Goal: Task Accomplishment & Management: Manage account settings

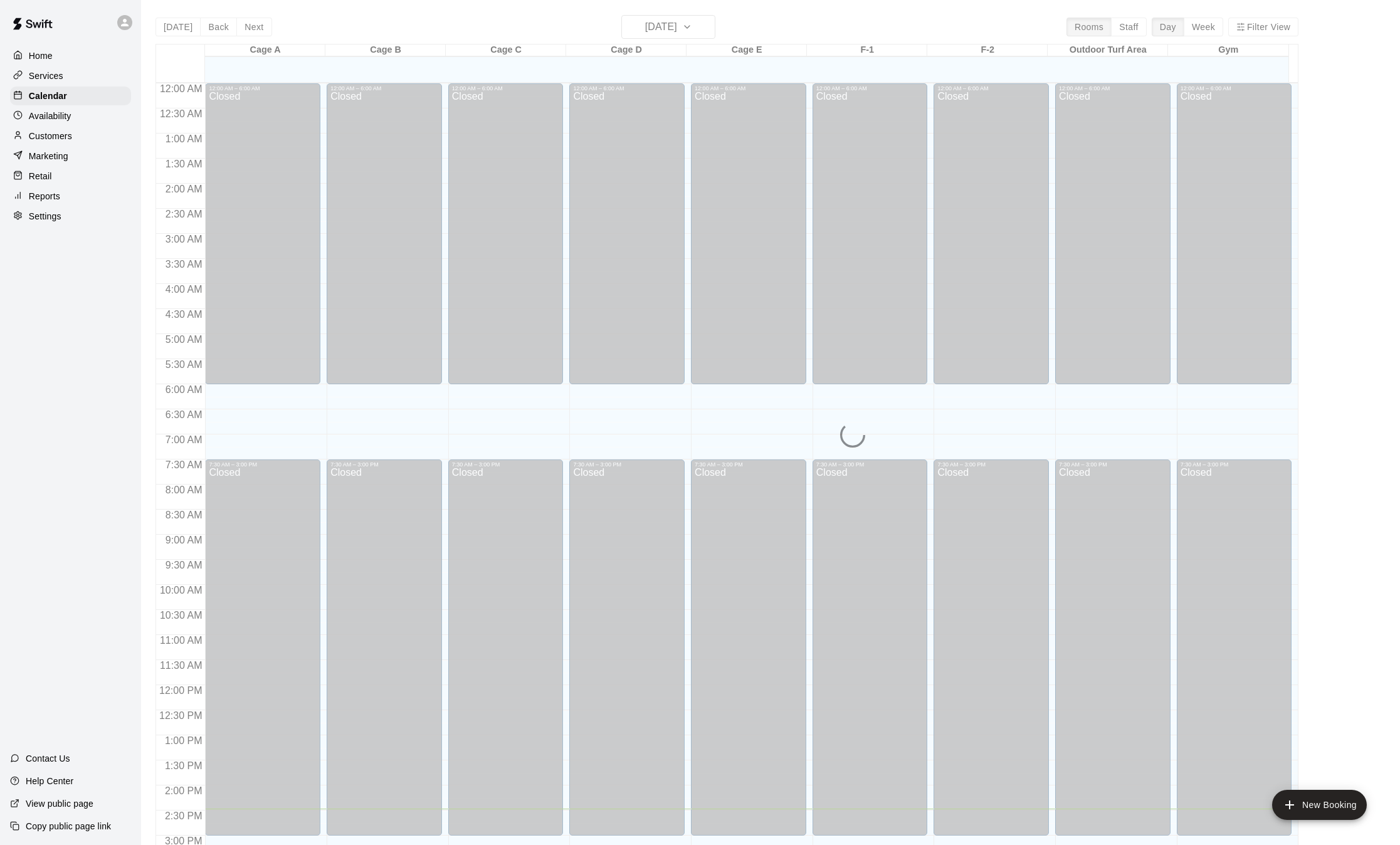
scroll to position [390, 0]
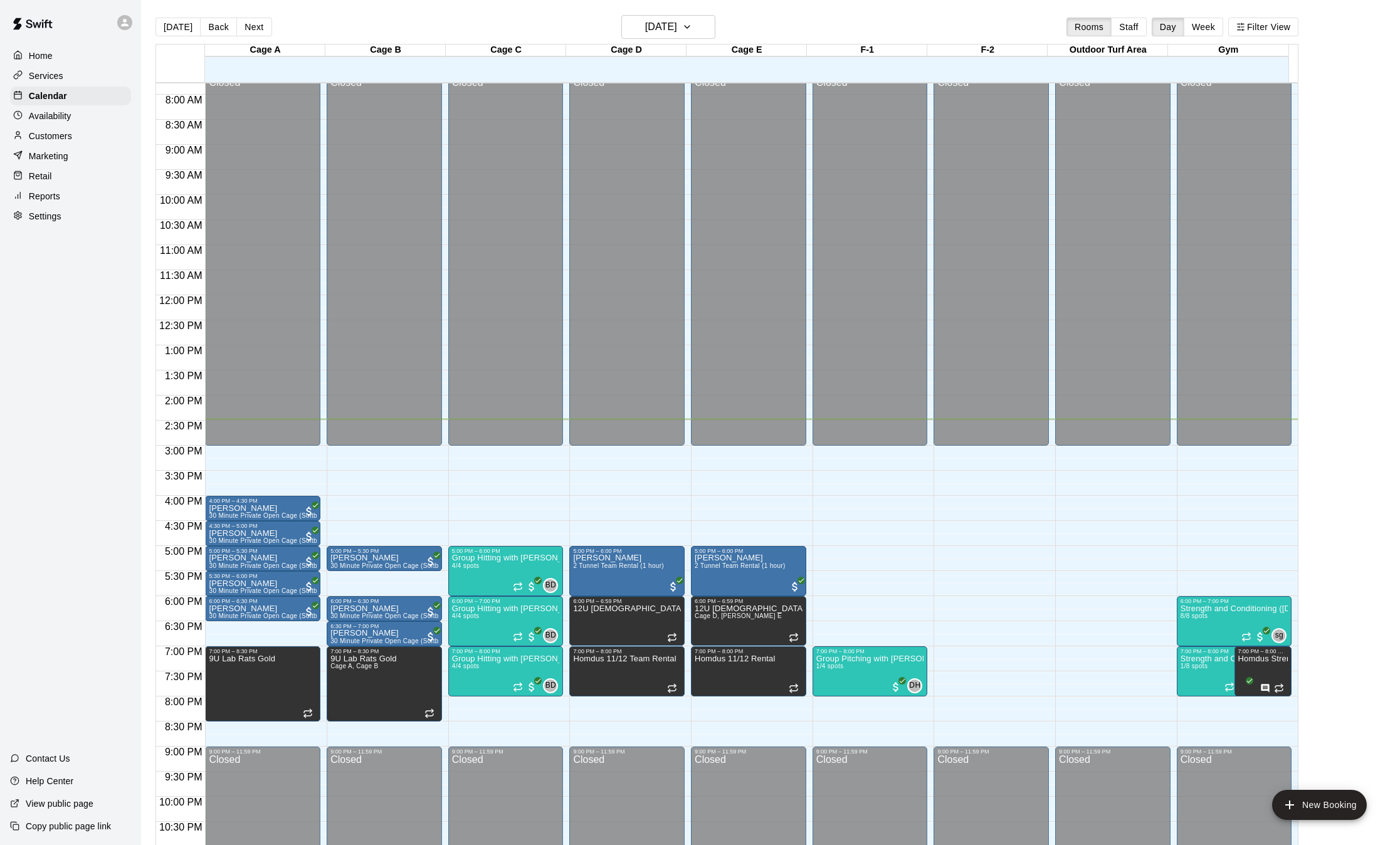
click at [72, 139] on p "Customers" at bounding box center [51, 136] width 43 height 13
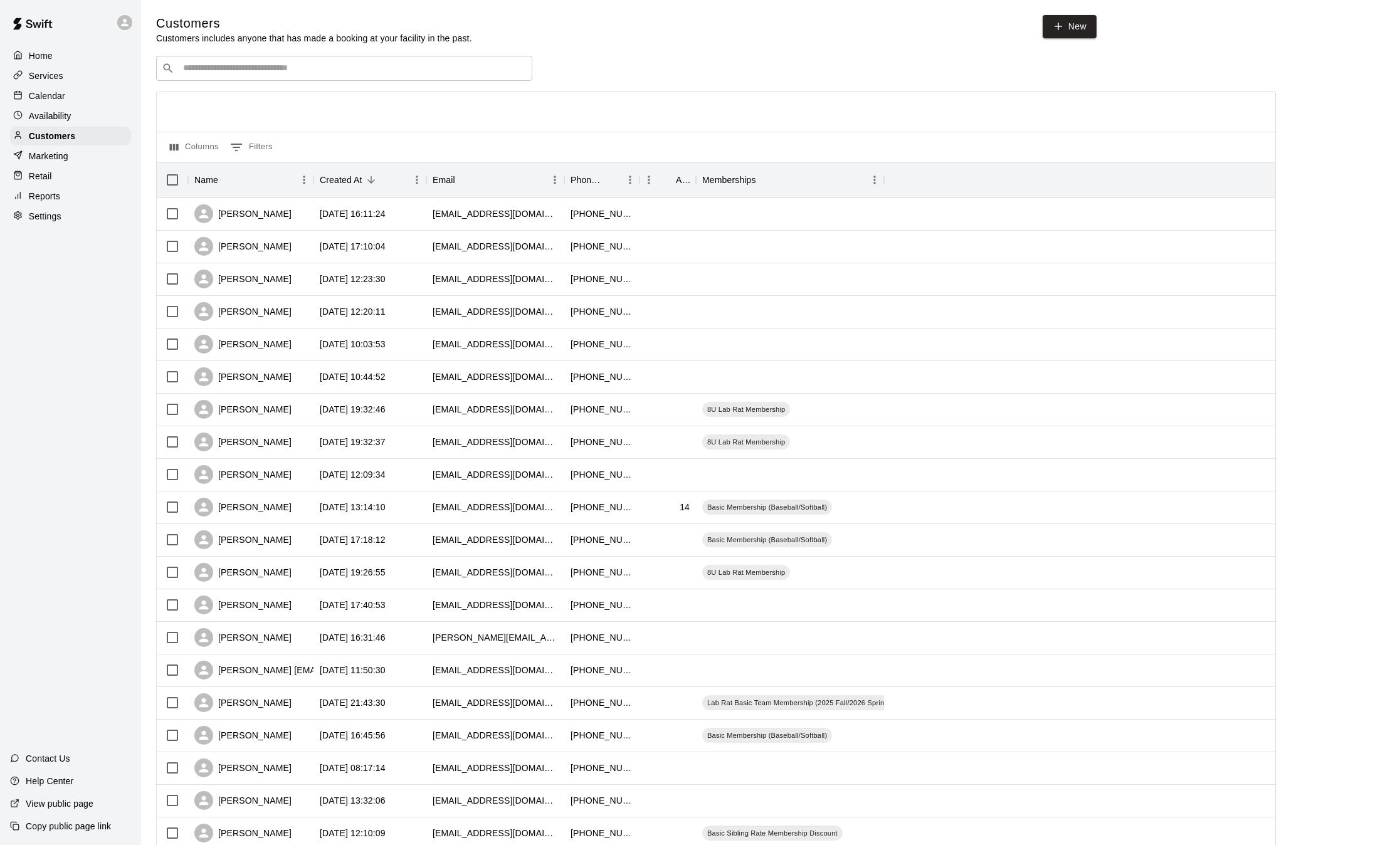
click at [326, 69] on input "Search customers by name or email" at bounding box center [353, 68] width 348 height 13
type input "*****"
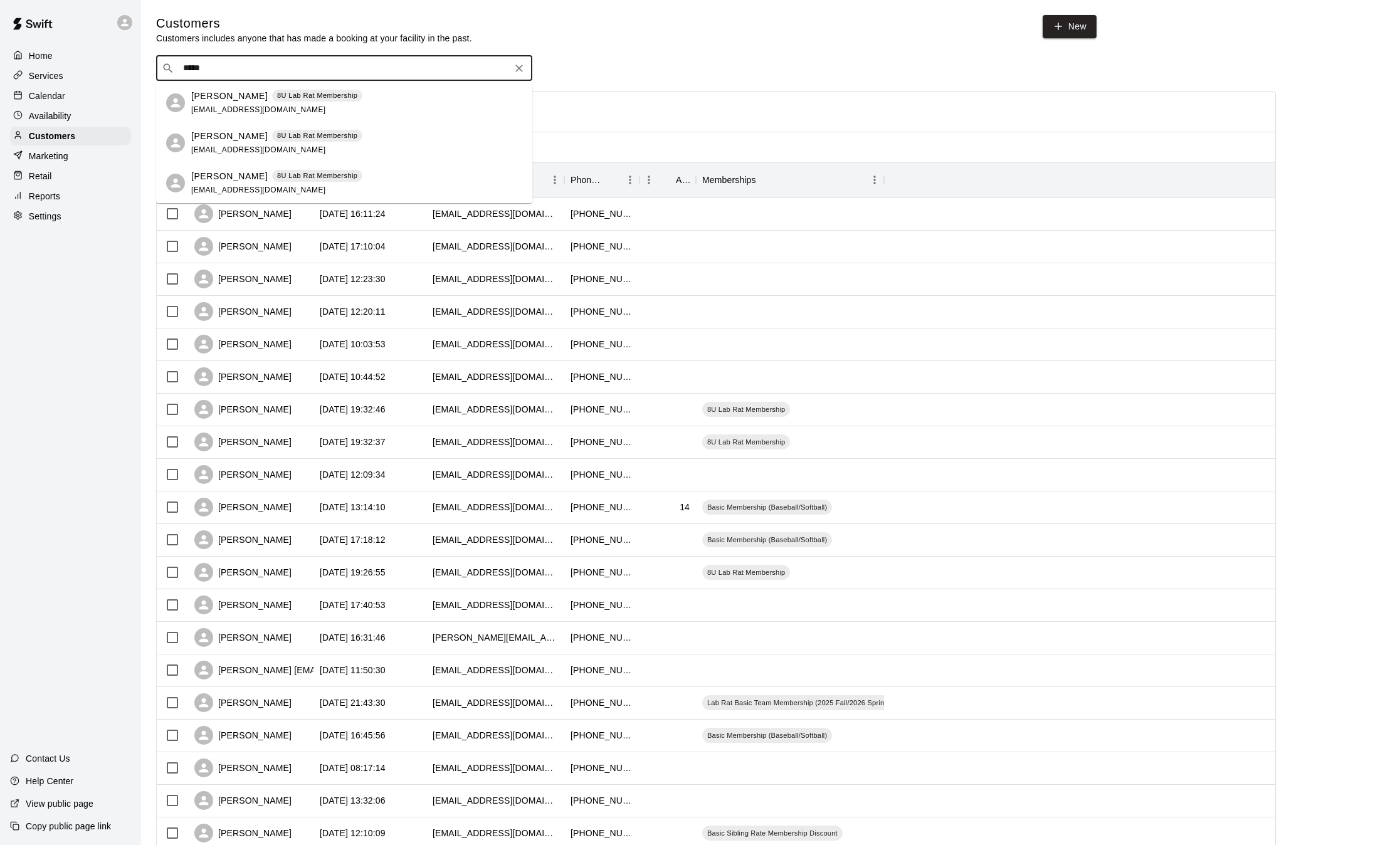
click at [324, 97] on p "8U Lab Rat Membership" at bounding box center [317, 96] width 80 height 11
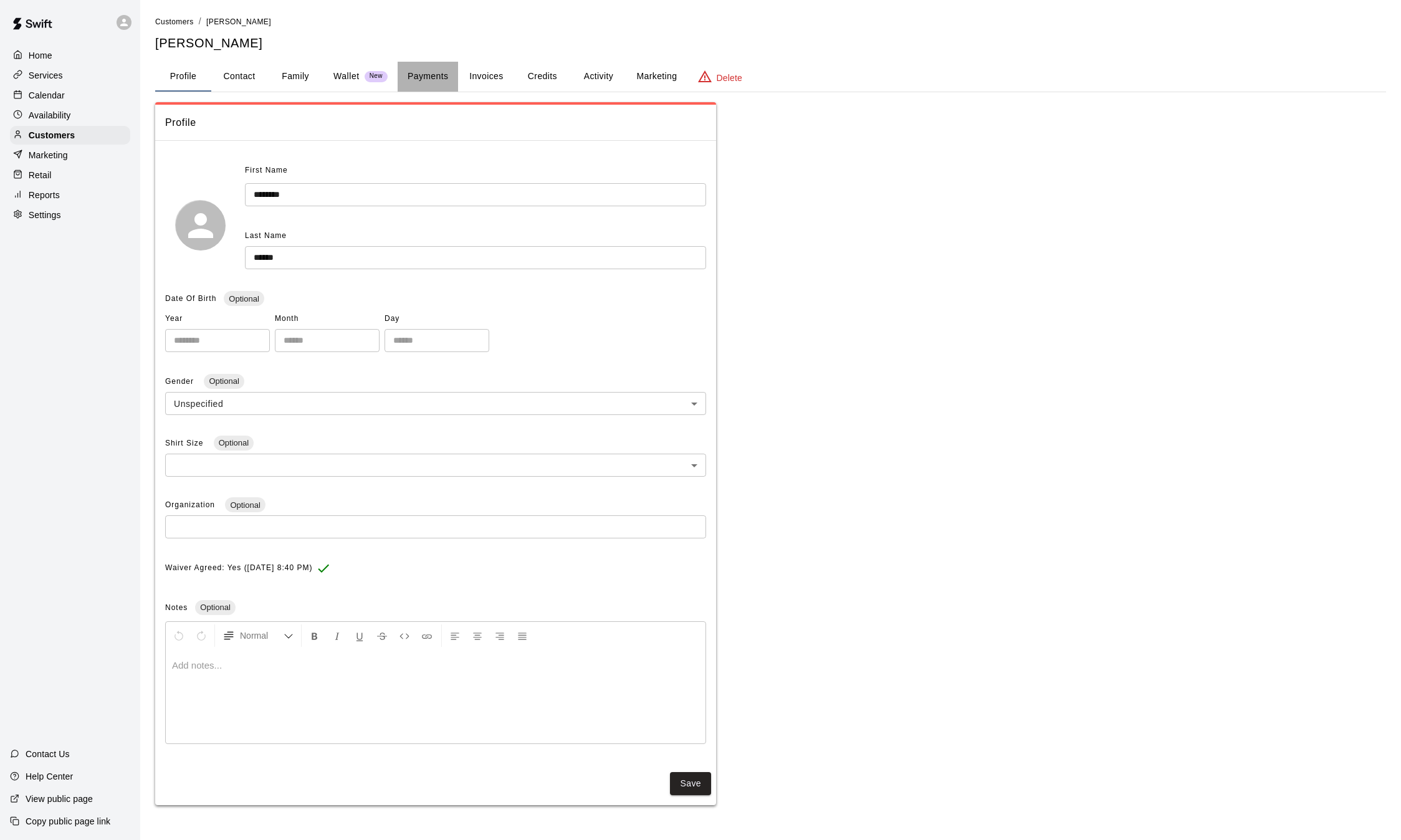
click at [439, 79] on button "Payments" at bounding box center [428, 77] width 60 height 30
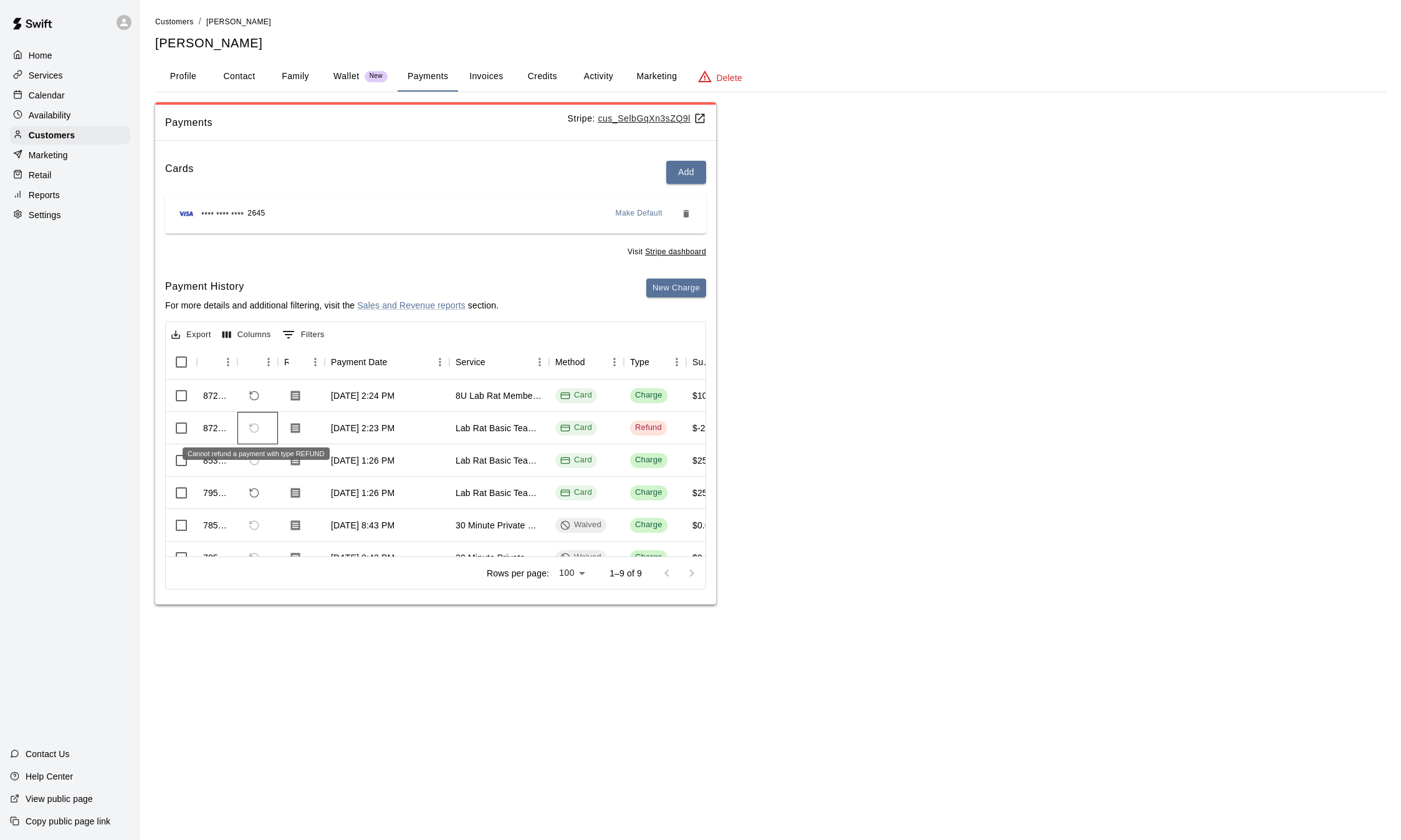
click at [254, 426] on span "Cannot refund a payment with type REFUND" at bounding box center [254, 428] width 21 height 21
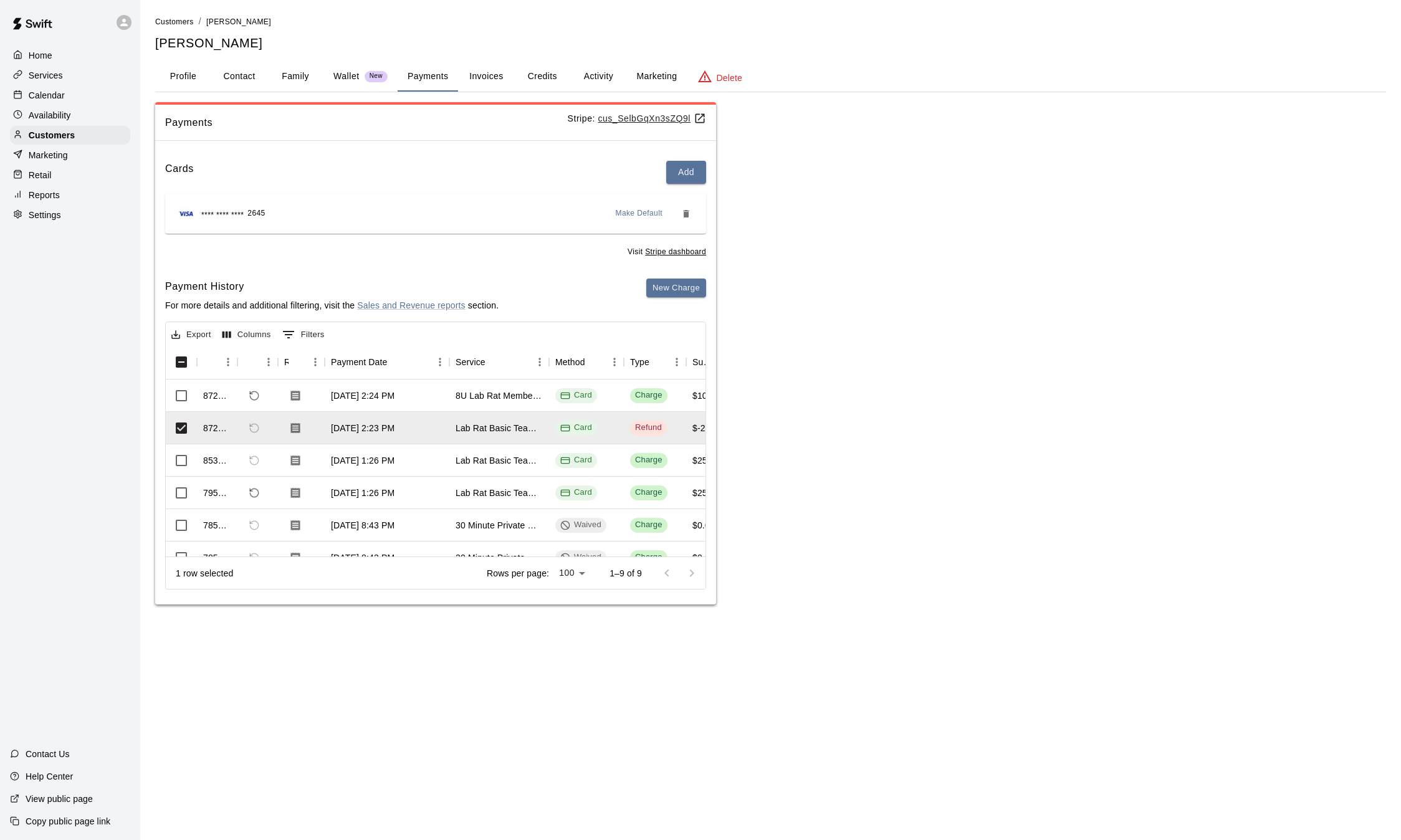
click at [457, 629] on html "Home Services Calendar Availability Customers Marketing Retail Reports Settings…" at bounding box center [700, 315] width 1401 height 629
click at [592, 81] on button "Activity" at bounding box center [598, 77] width 56 height 30
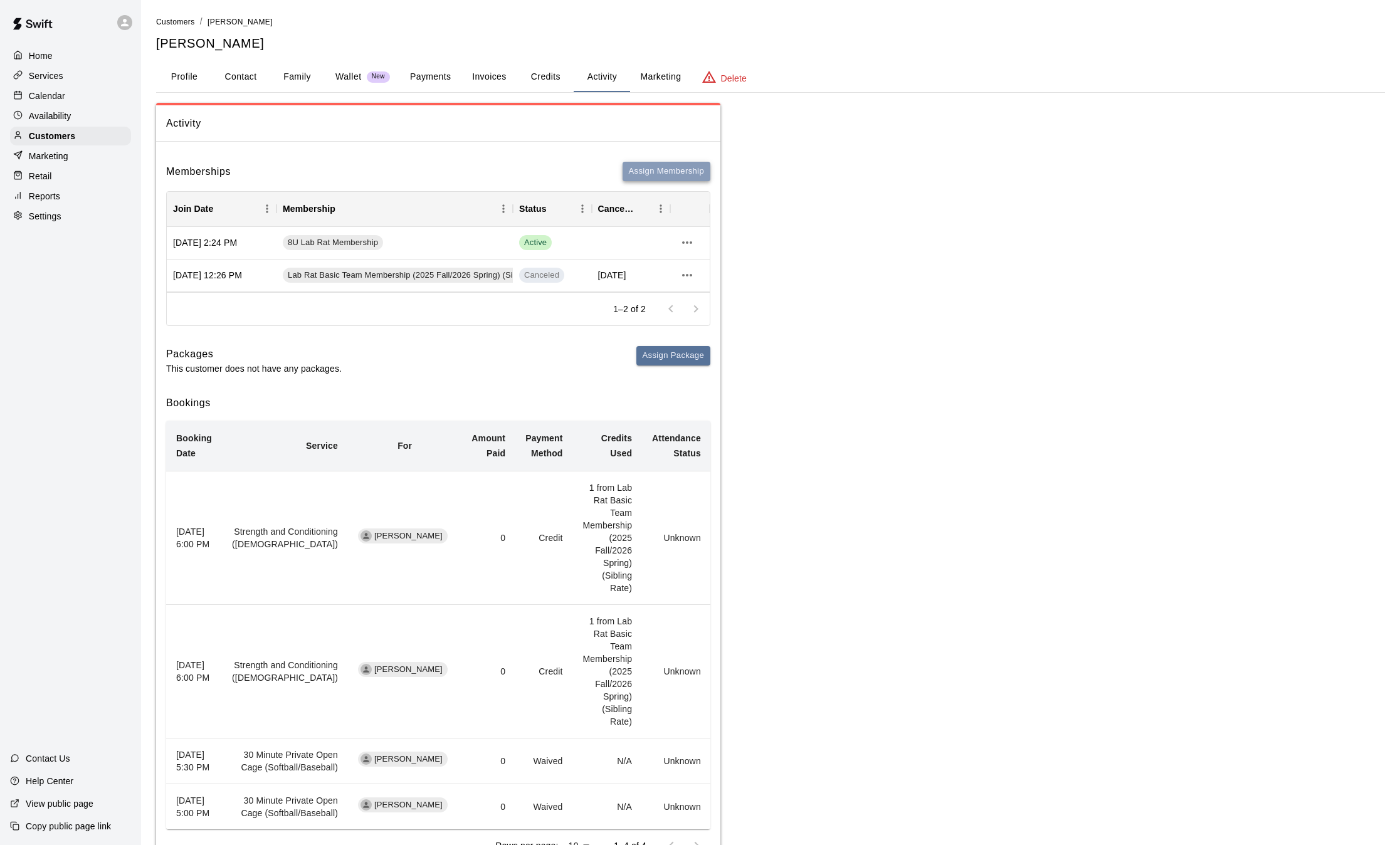
click at [647, 165] on button "Assign Membership" at bounding box center [666, 171] width 88 height 20
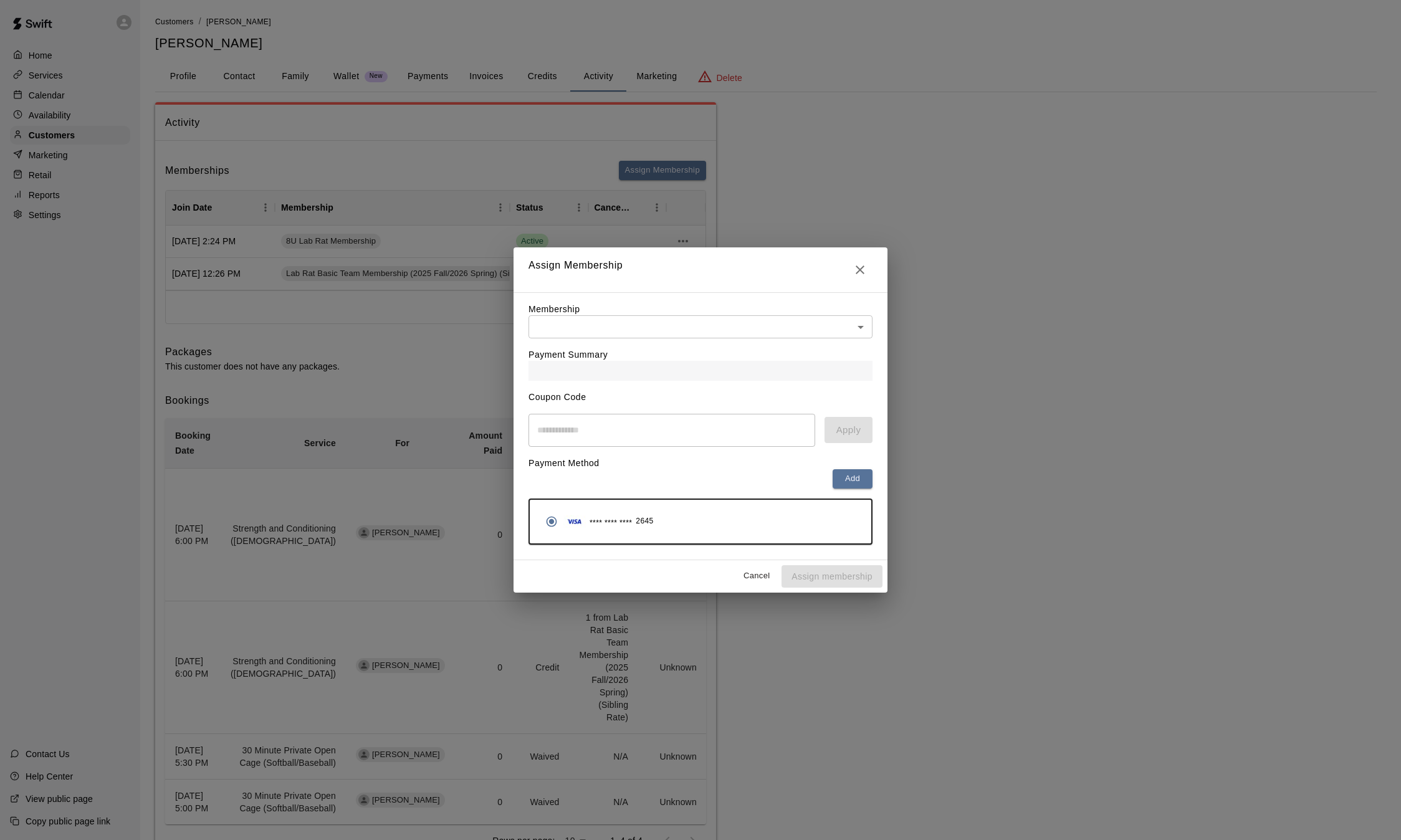
click at [594, 330] on body "Home Services Calendar Availability Customers Marketing Retail Reports Settings…" at bounding box center [700, 448] width 1401 height 897
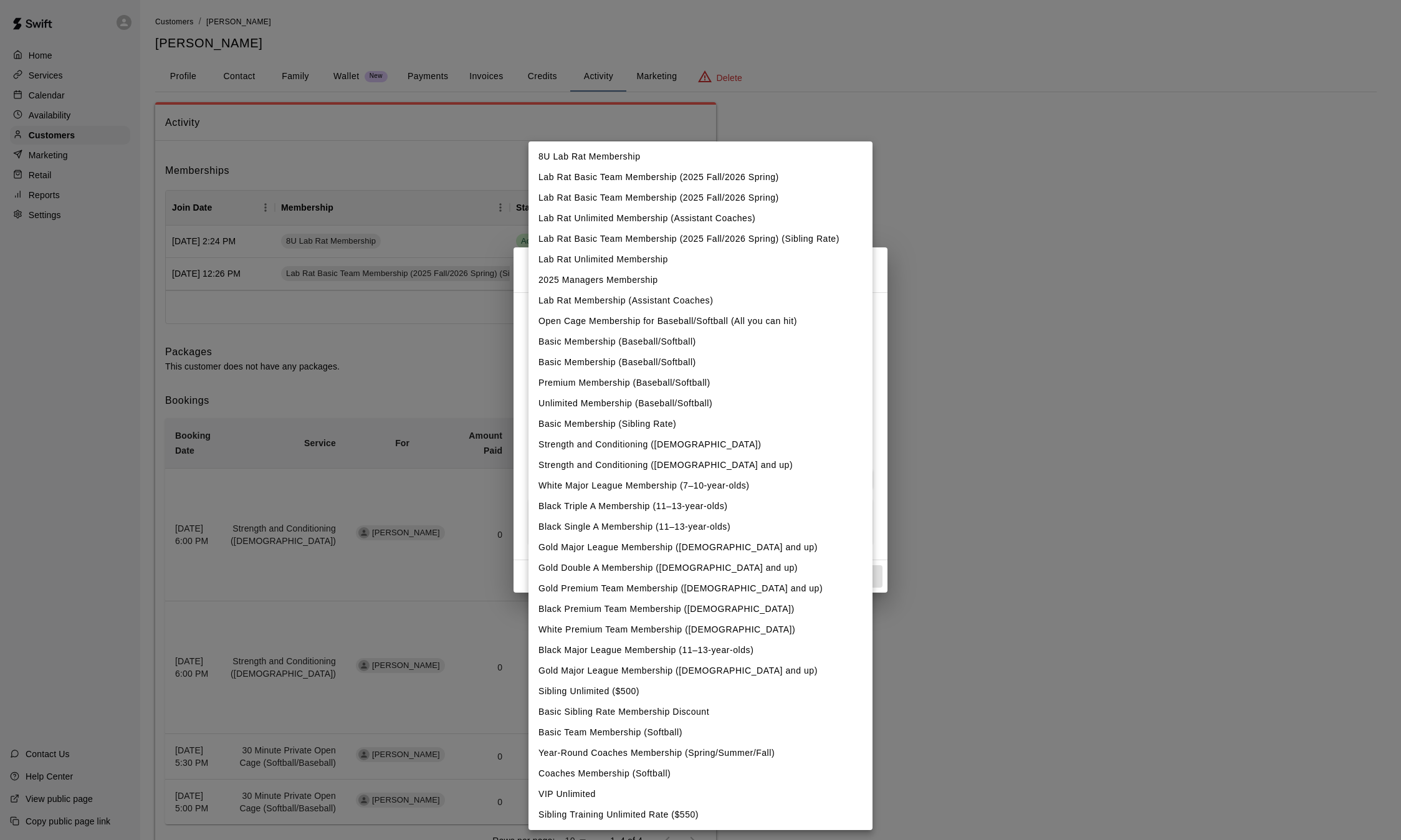
click at [816, 120] on div at bounding box center [700, 420] width 1401 height 840
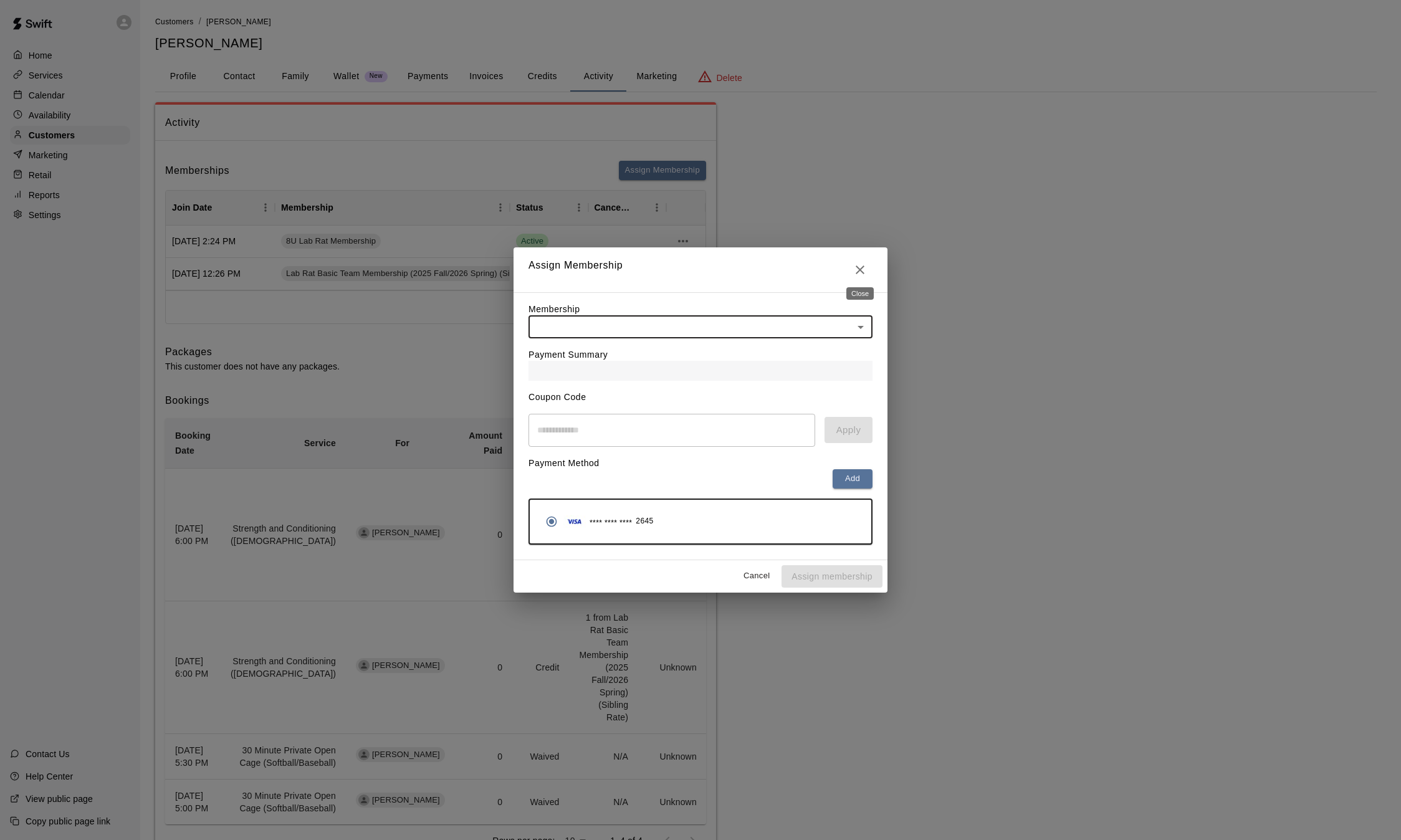
click at [852, 263] on button "Close" at bounding box center [860, 270] width 25 height 25
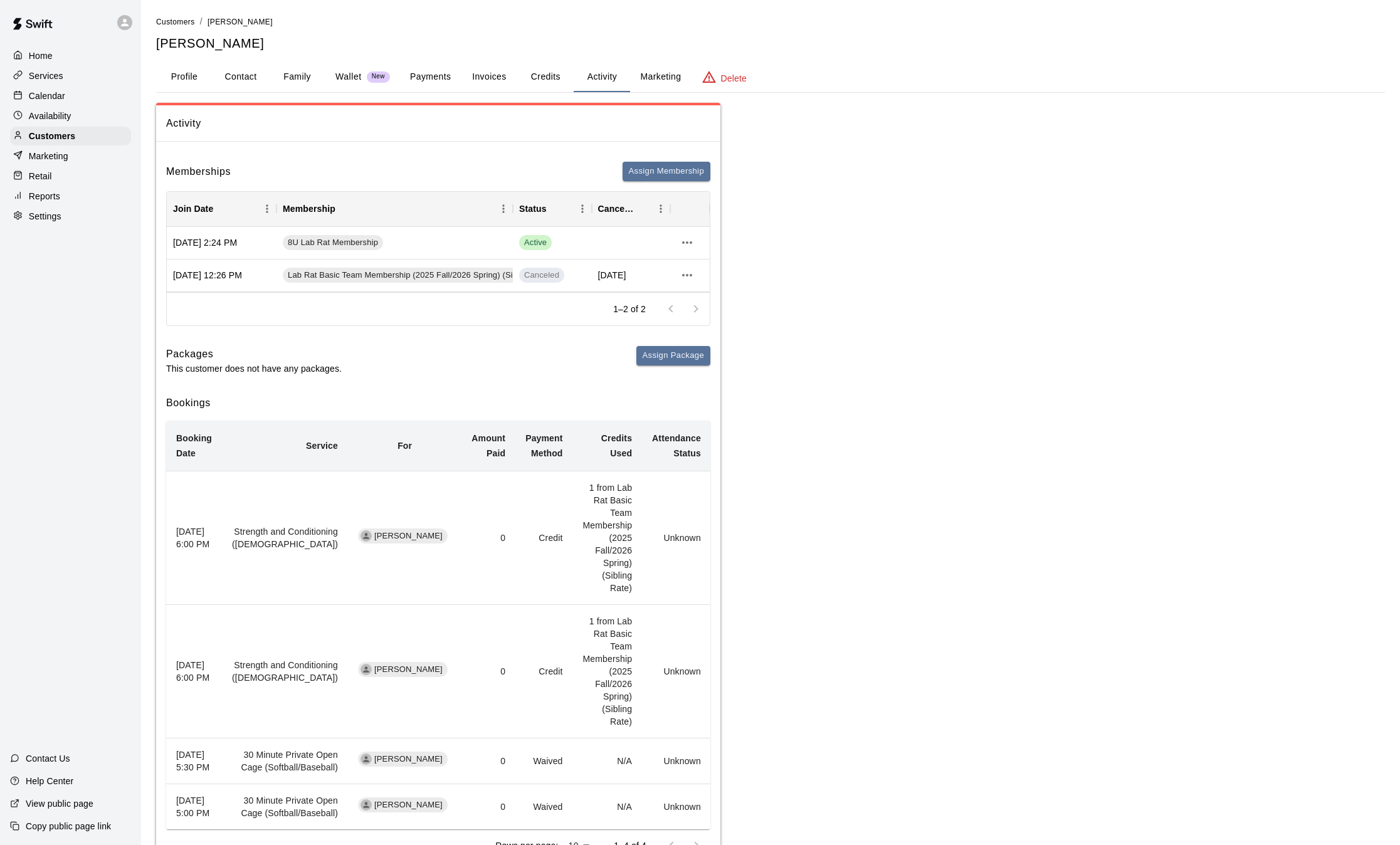
click at [65, 83] on div "Services" at bounding box center [70, 76] width 121 height 19
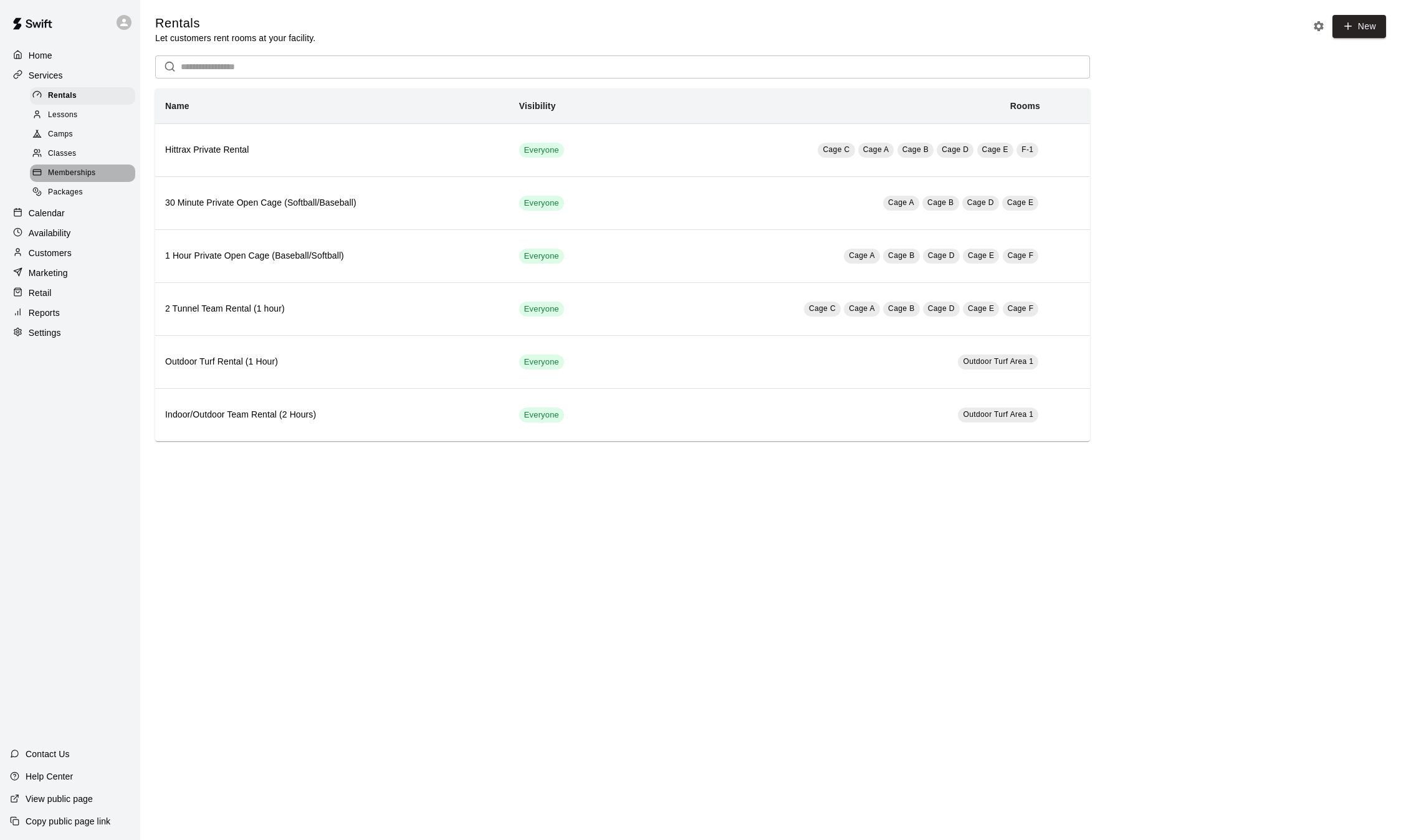
click at [84, 172] on span "Memberships" at bounding box center [71, 173] width 47 height 13
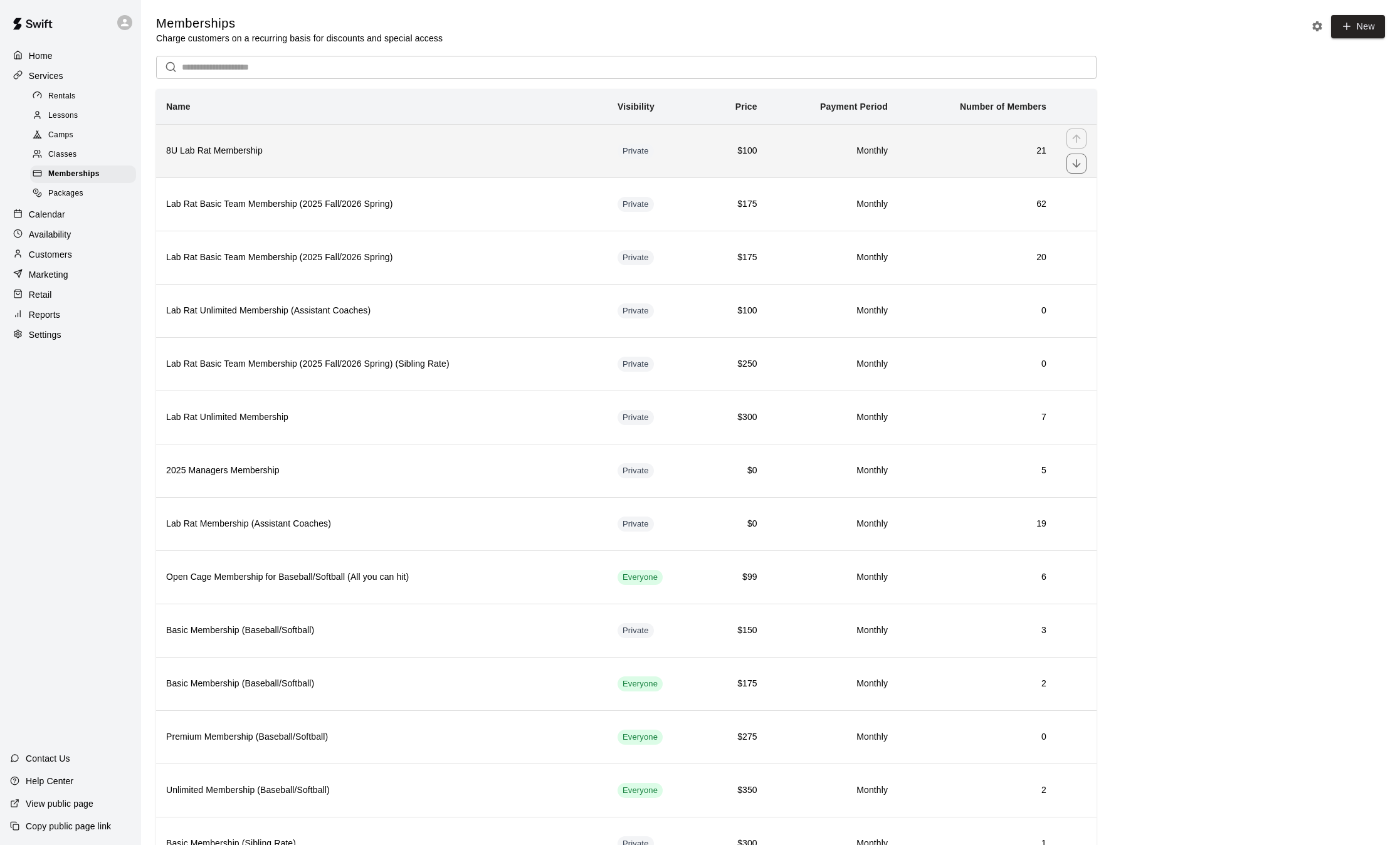
click at [292, 150] on h6 "8U Lab Rat Membership" at bounding box center [381, 151] width 431 height 14
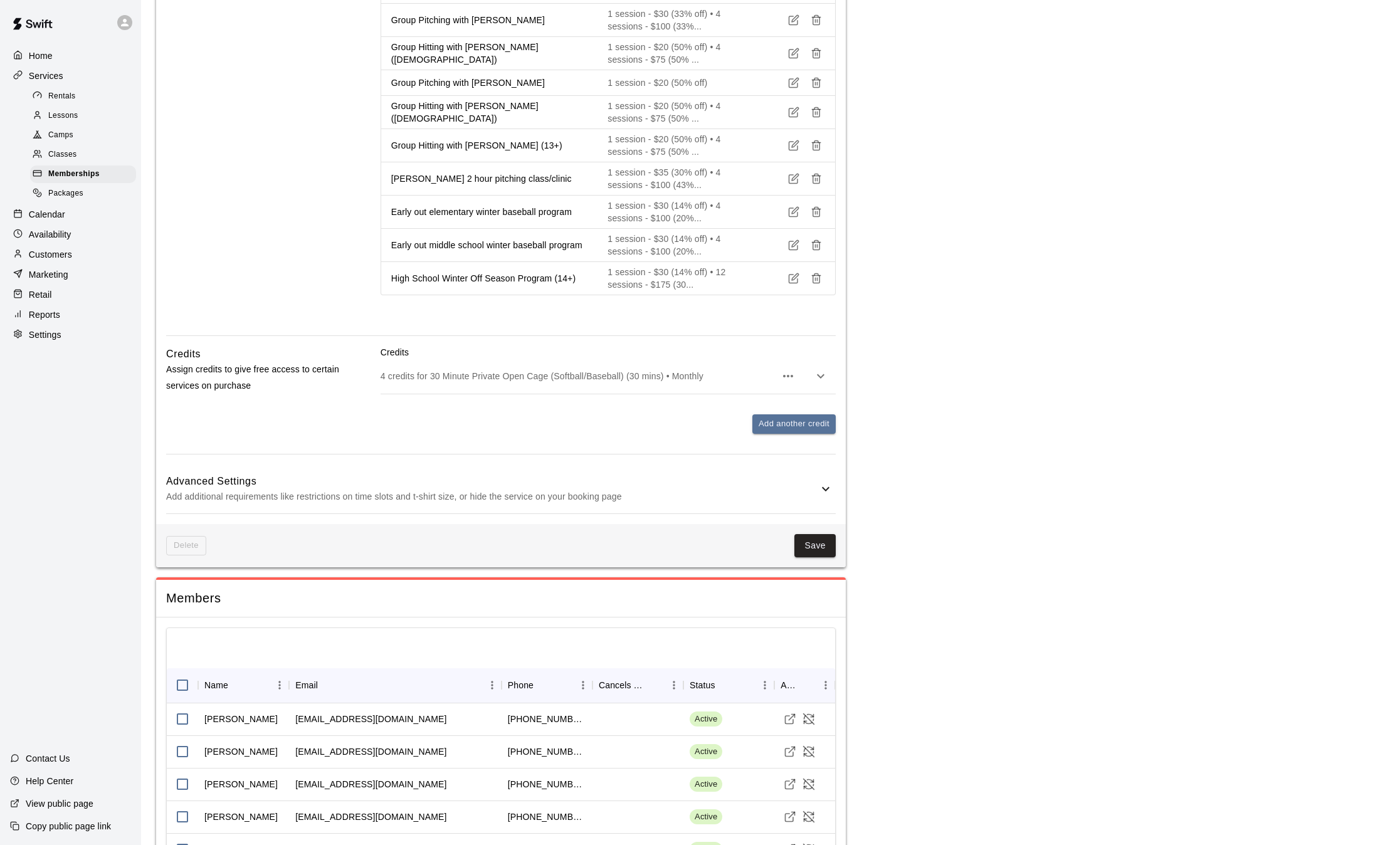
scroll to position [1027, 0]
click at [826, 370] on icon "button" at bounding box center [821, 374] width 15 height 15
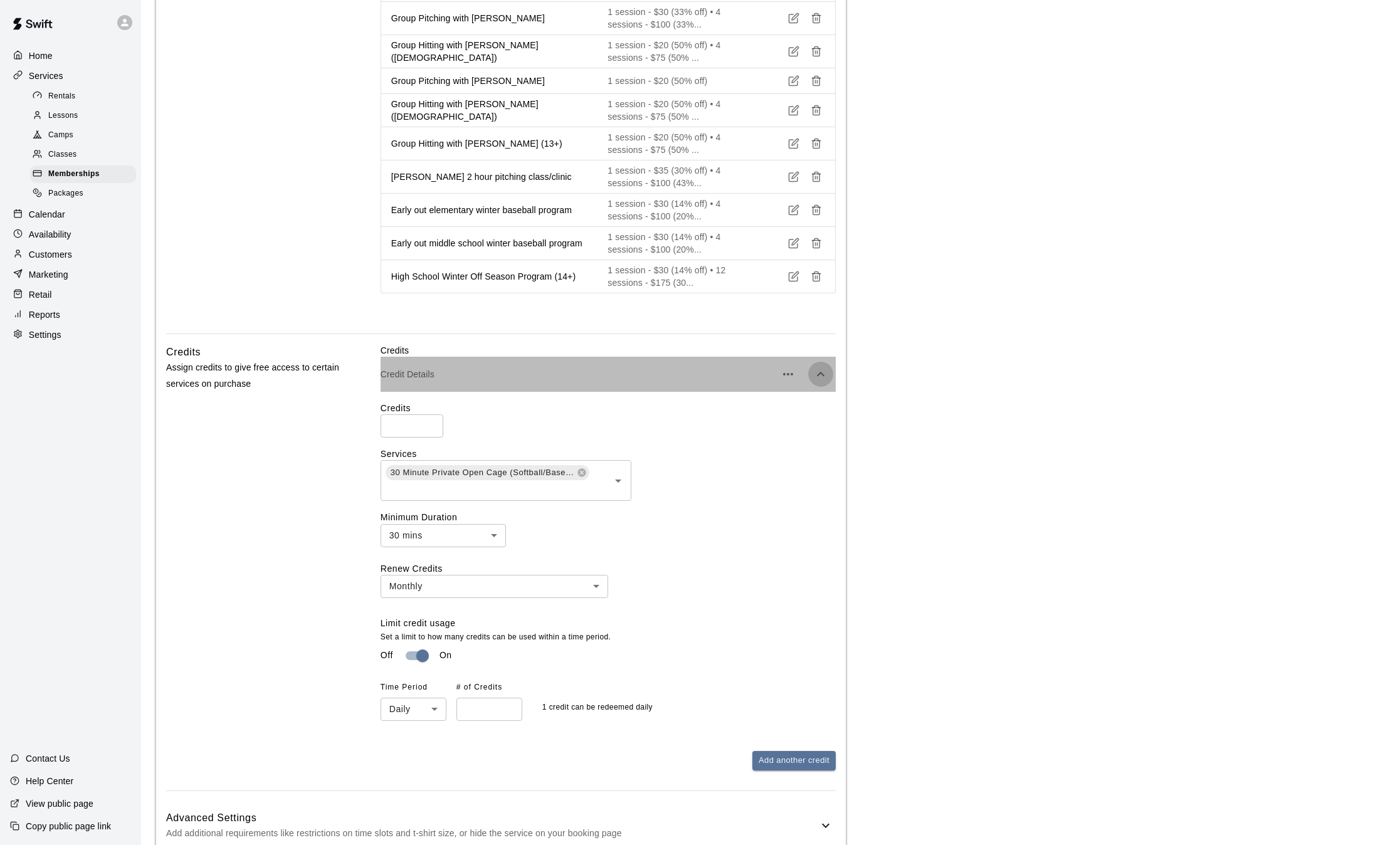
click at [826, 370] on icon "button" at bounding box center [821, 374] width 15 height 15
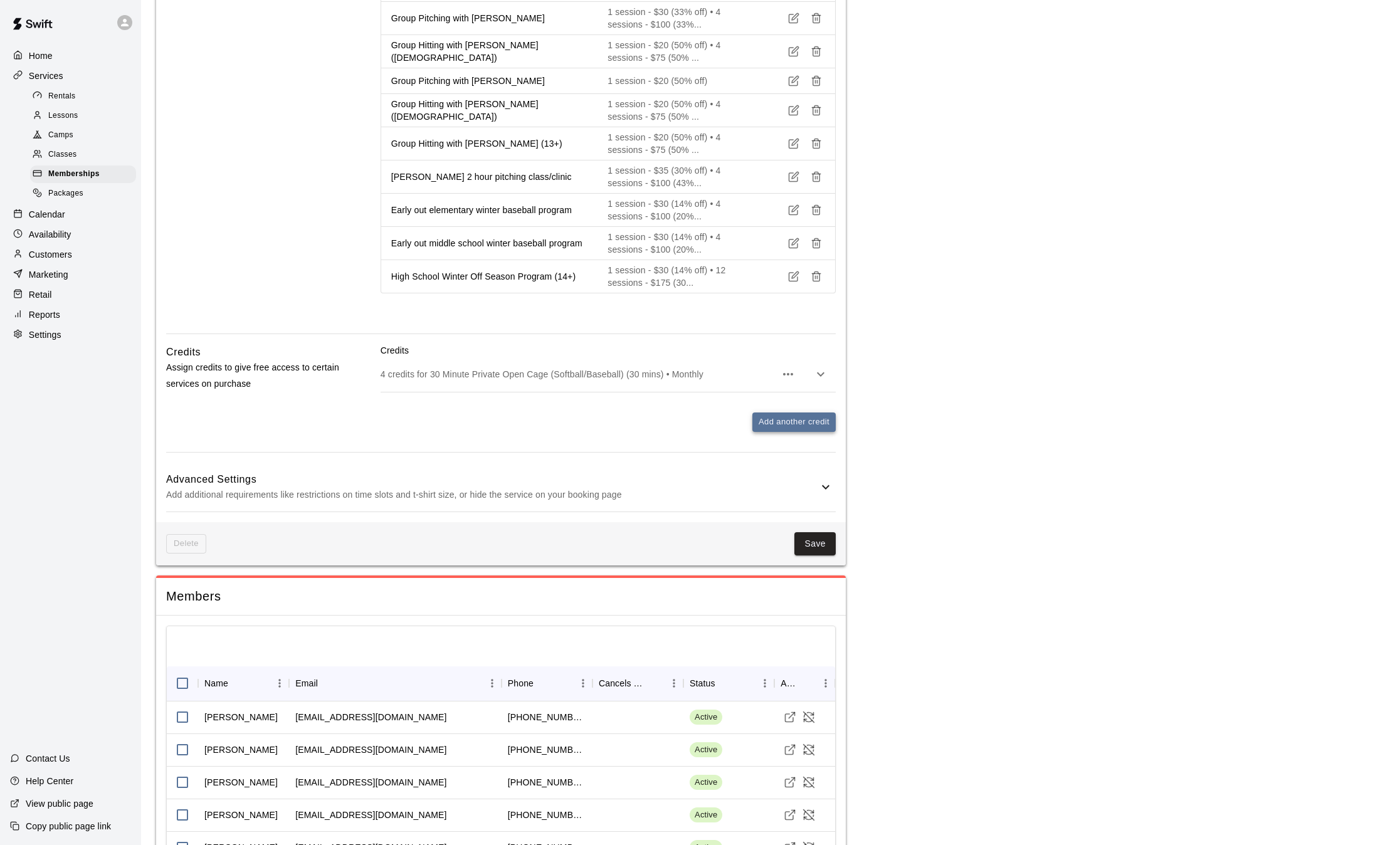
click at [801, 418] on button "Add another credit" at bounding box center [794, 422] width 84 height 20
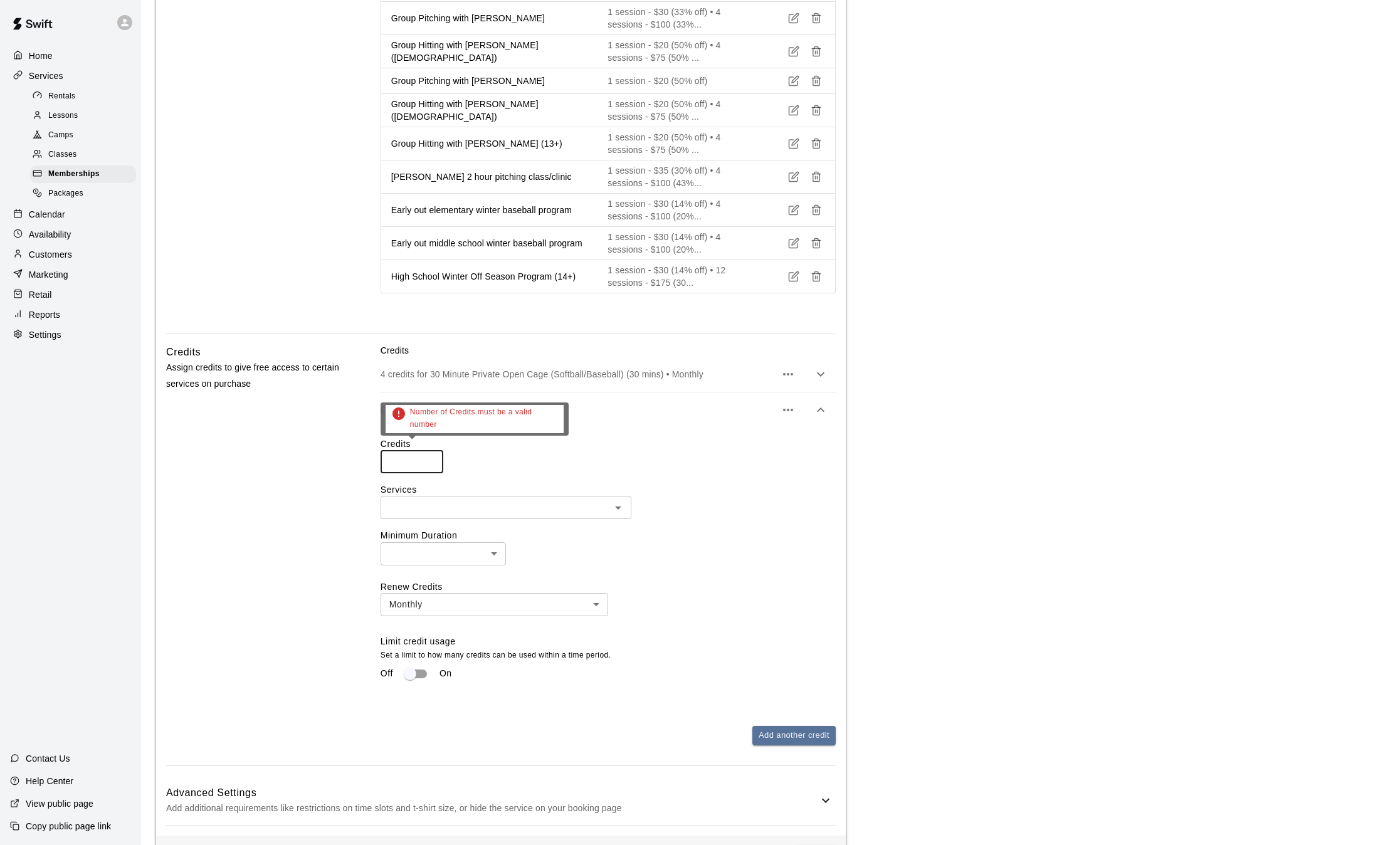
click at [418, 463] on input "number" at bounding box center [412, 461] width 63 height 23
type input "*"
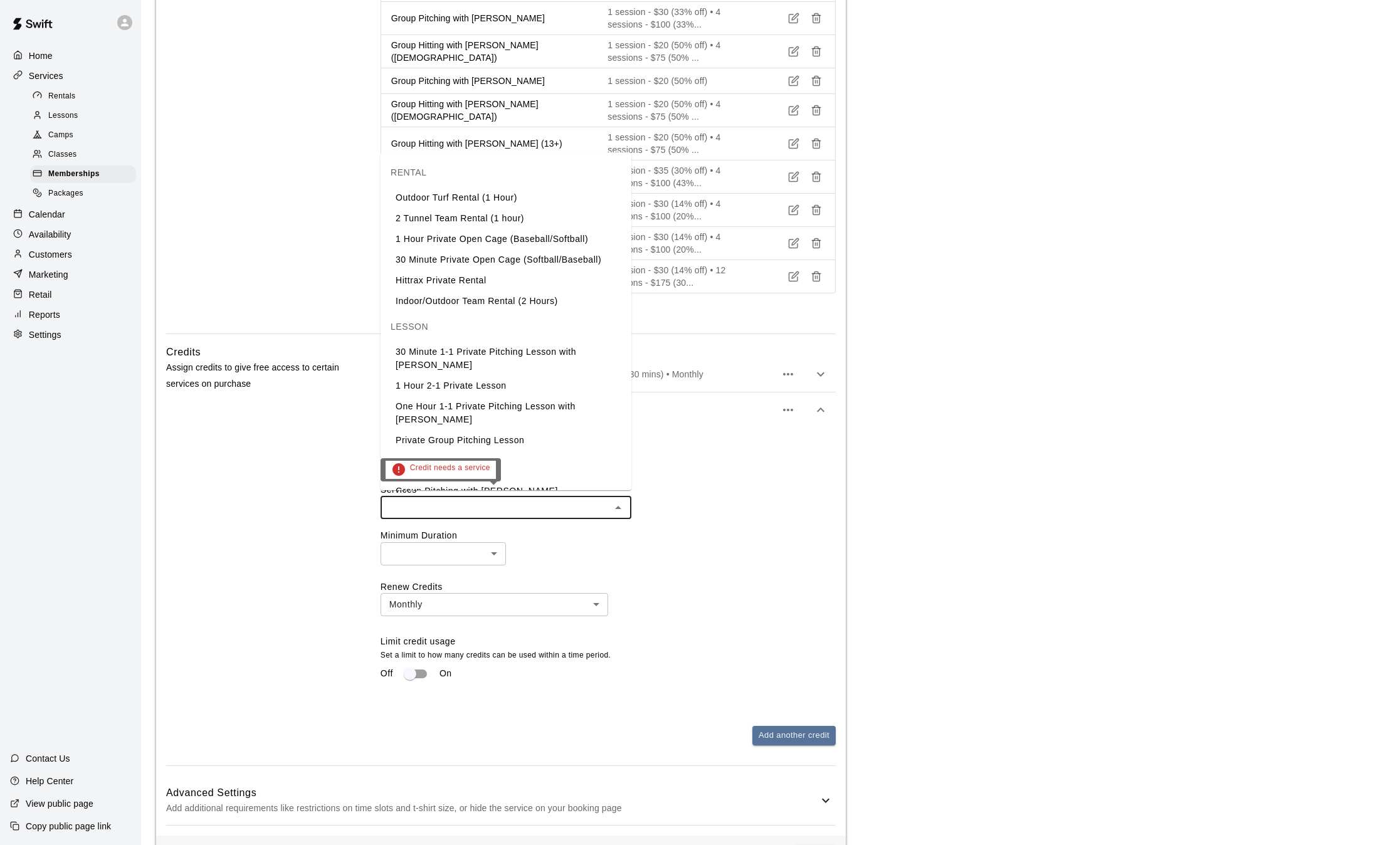
click at [445, 502] on input "text" at bounding box center [496, 507] width 223 height 16
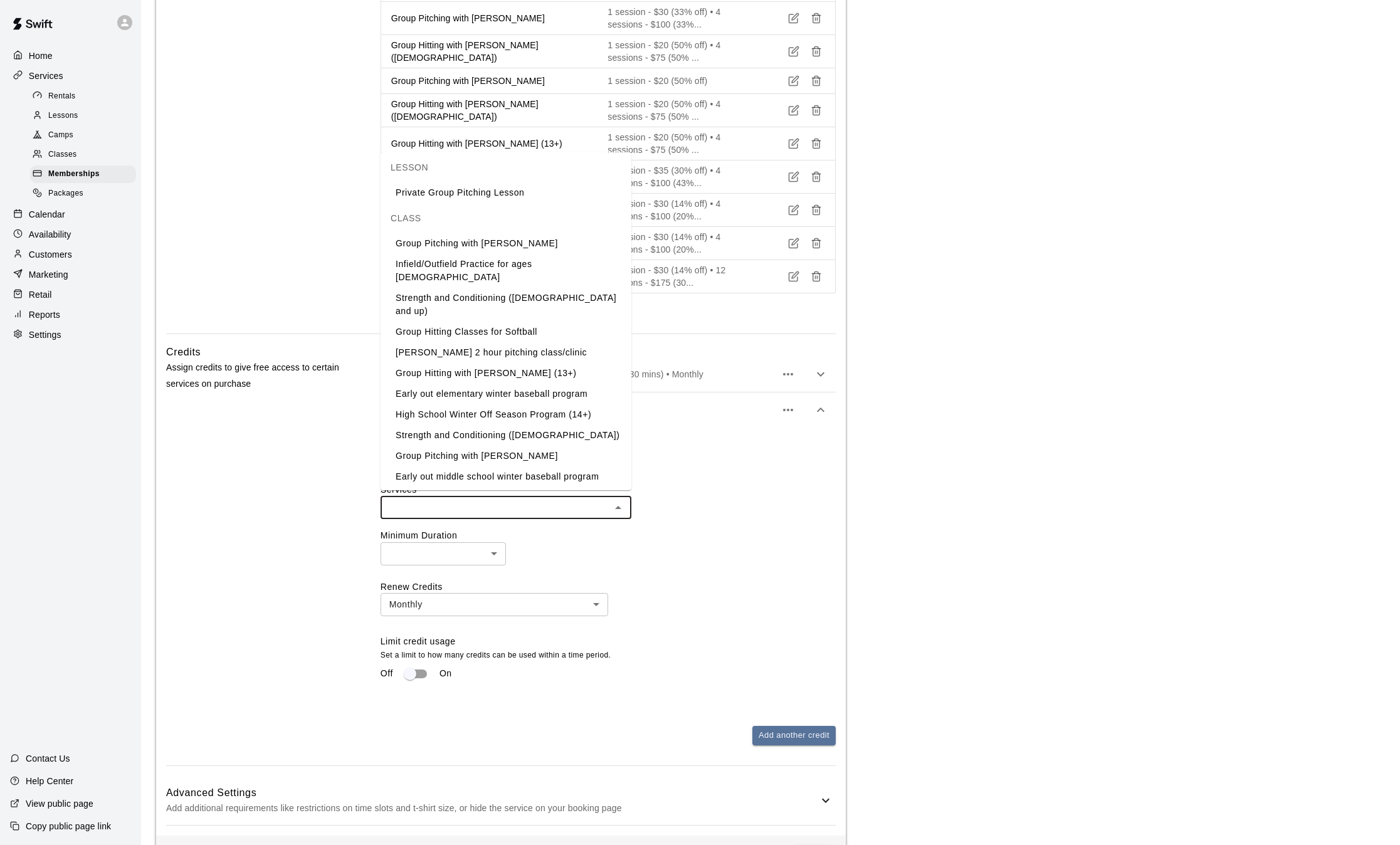
scroll to position [265, 0]
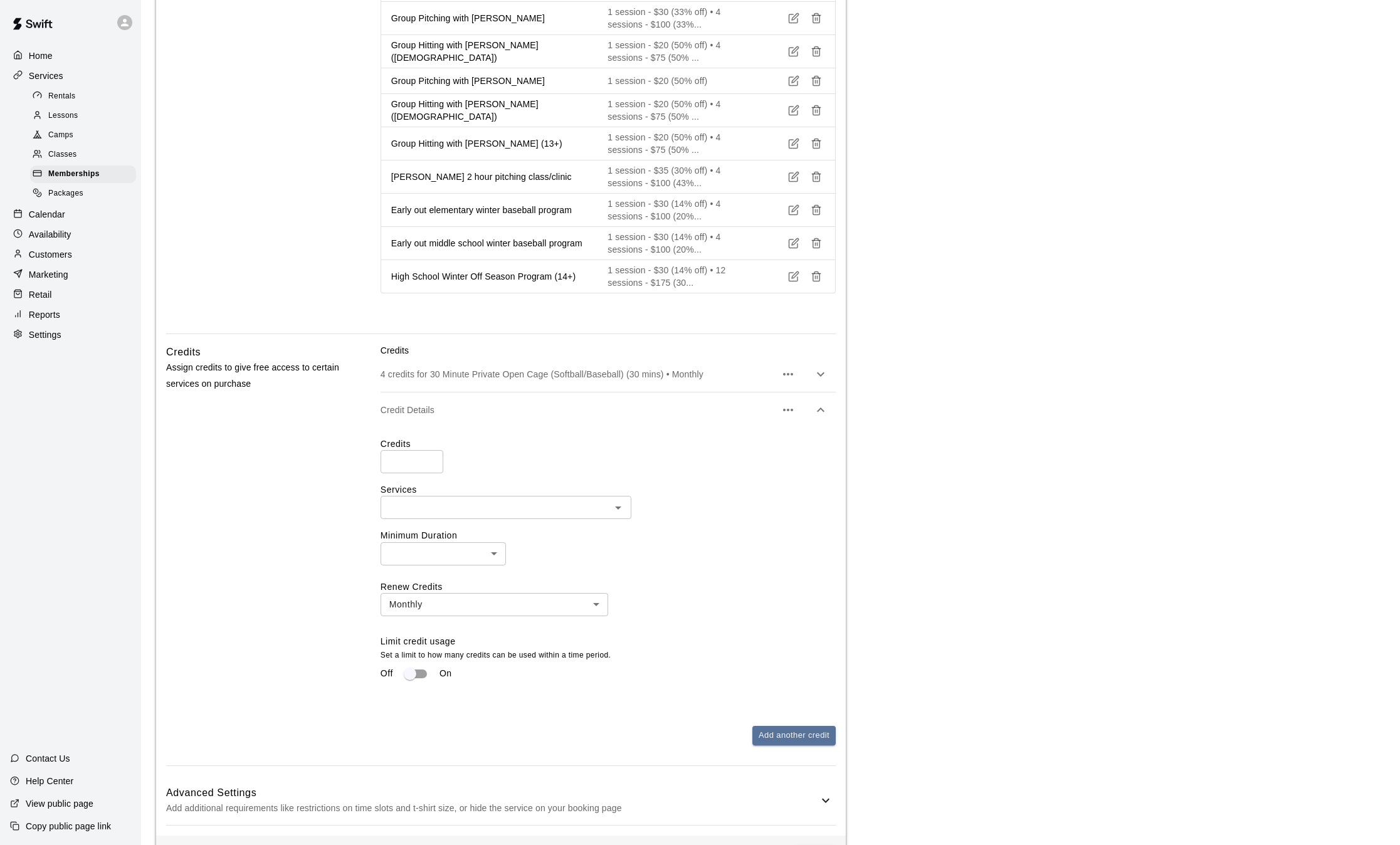
click at [63, 220] on p "Calendar" at bounding box center [47, 215] width 36 height 13
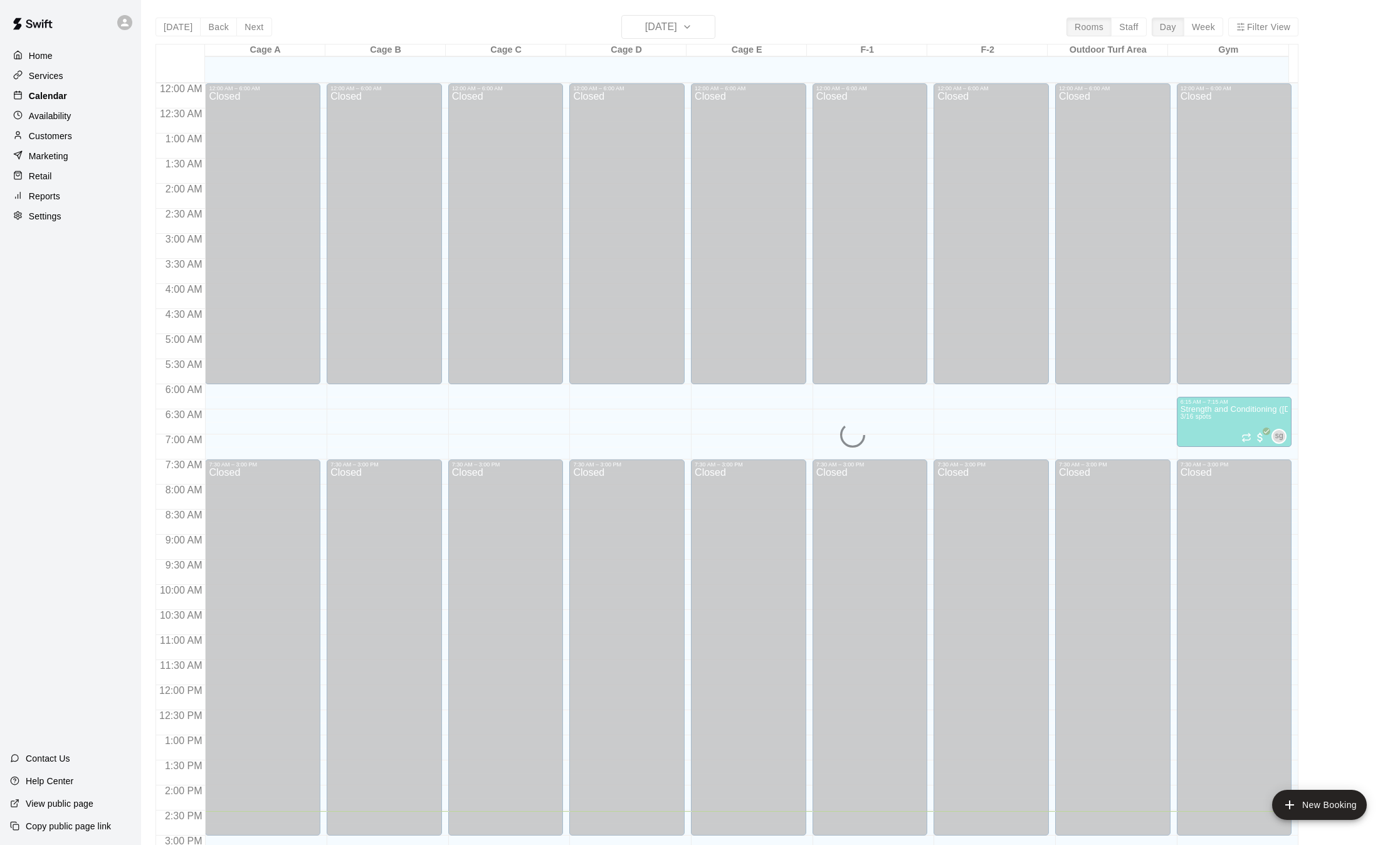
scroll to position [390, 0]
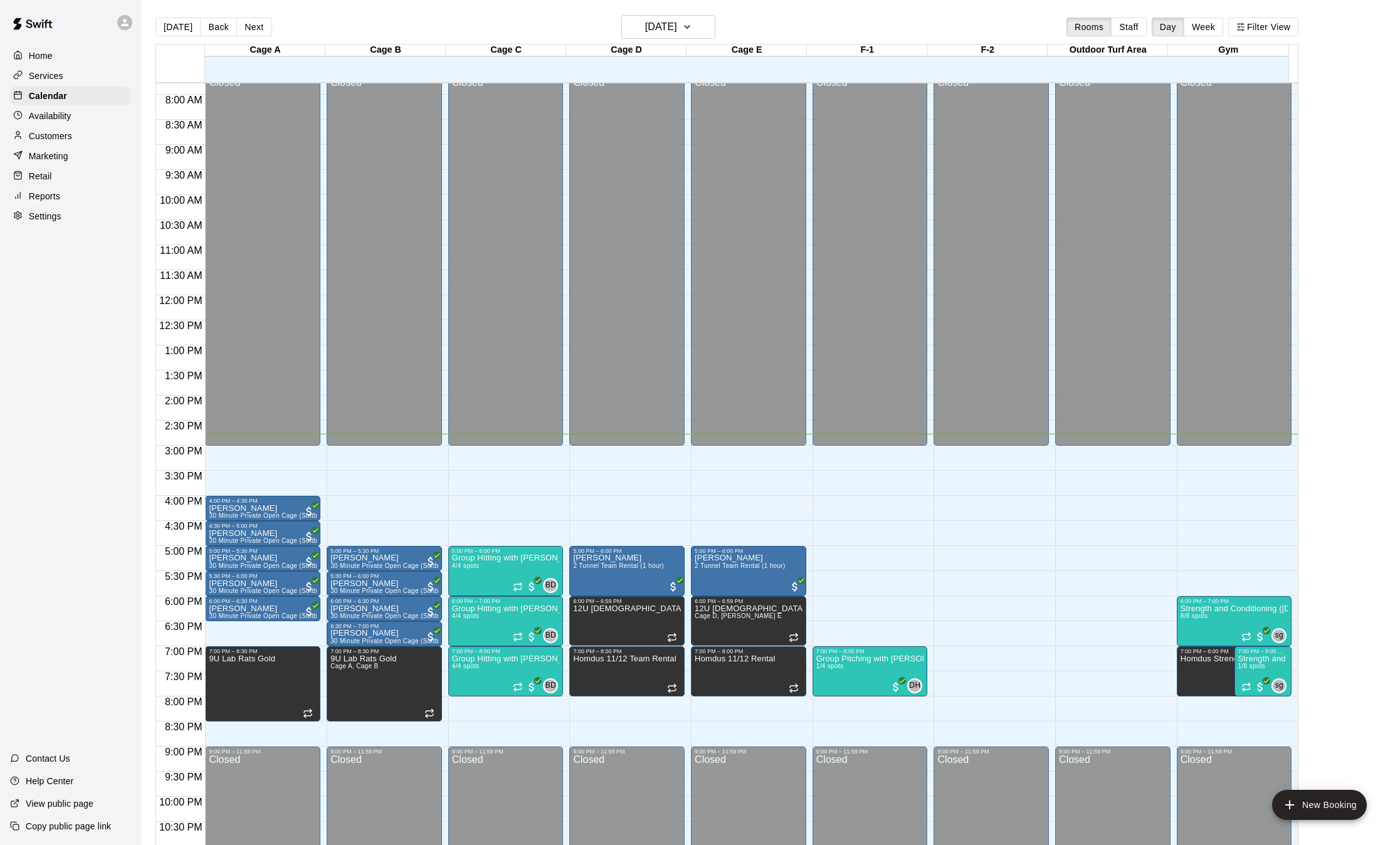
click at [50, 85] on div "Services" at bounding box center [70, 76] width 121 height 19
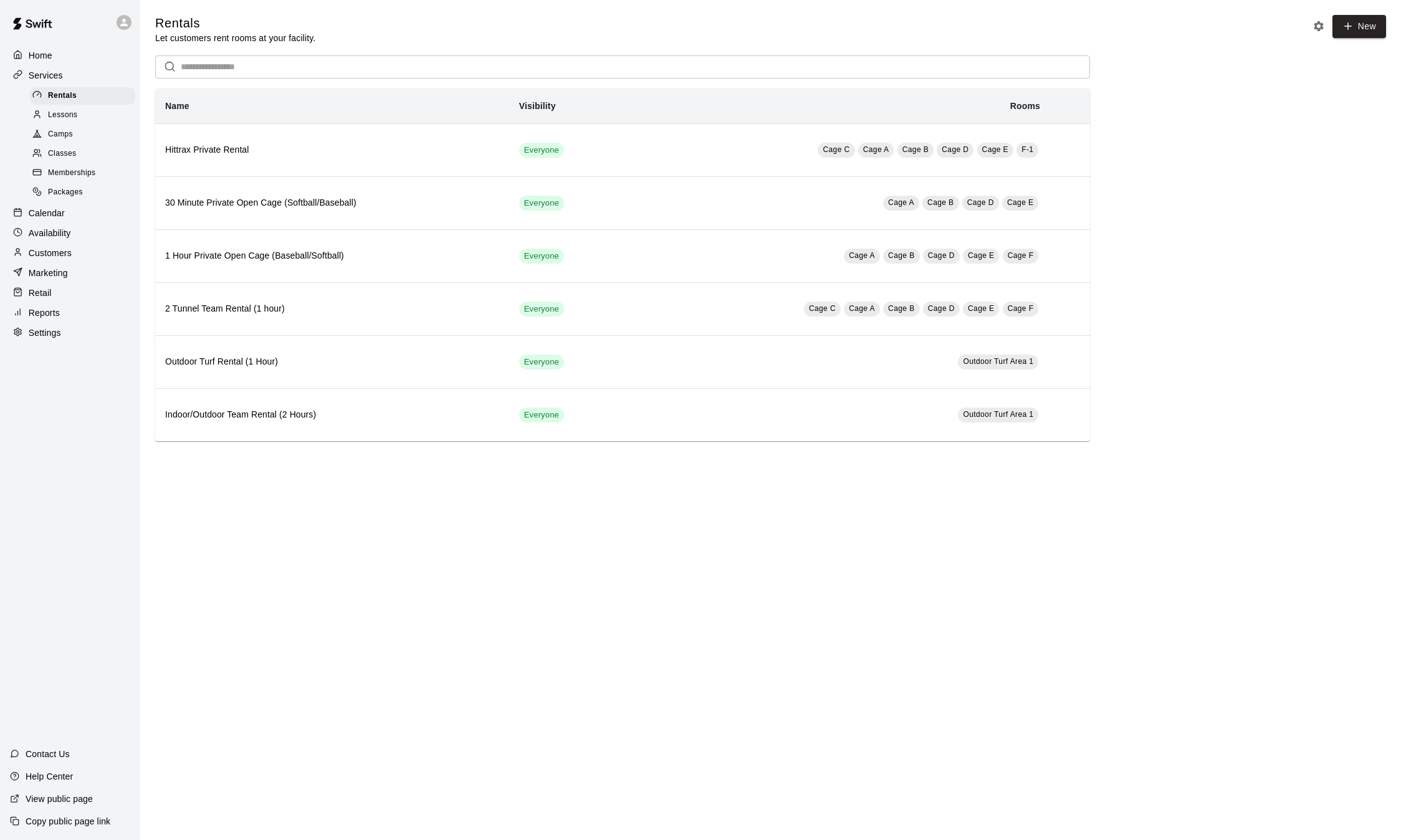
click at [65, 118] on span "Lessons" at bounding box center [63, 115] width 30 height 13
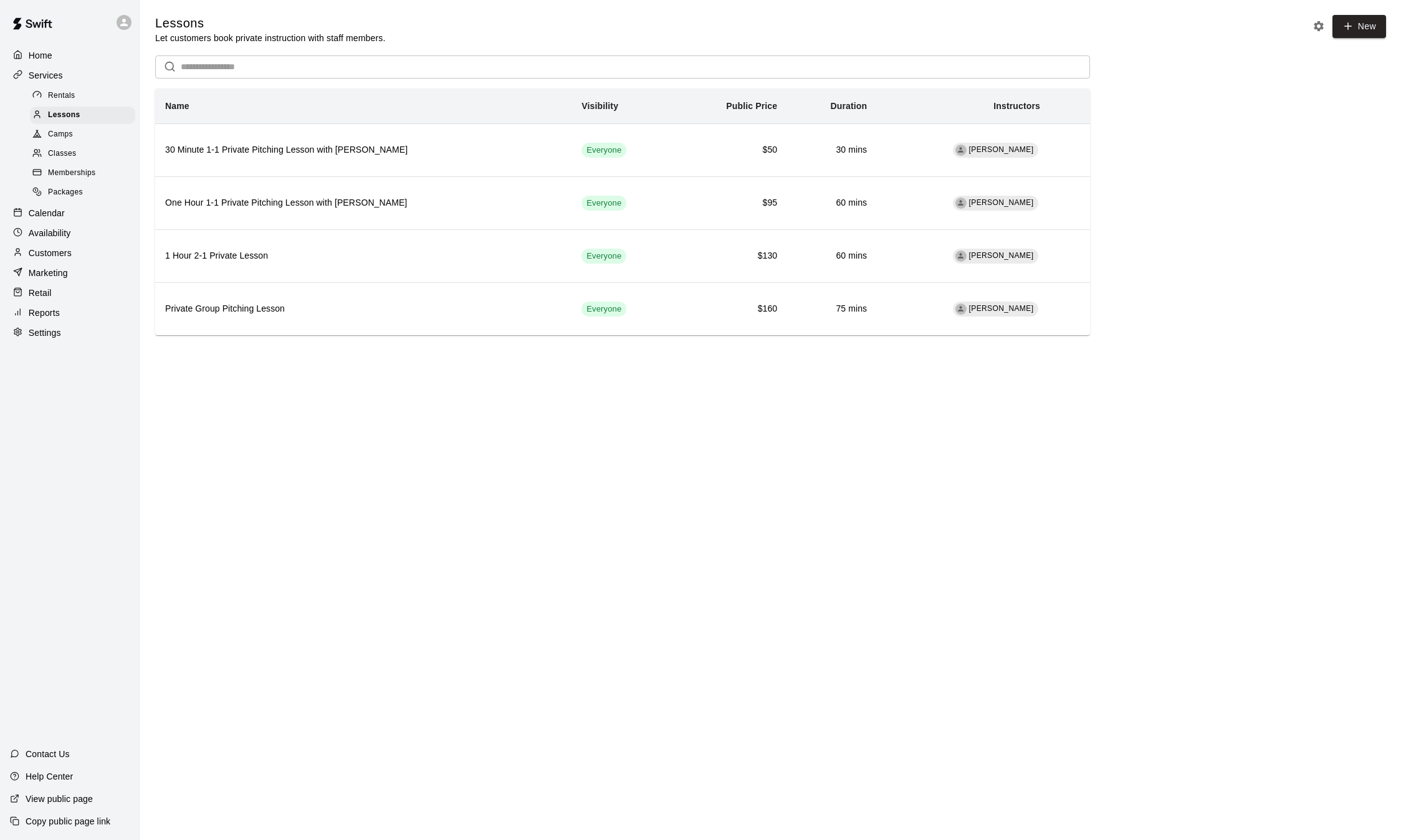
click at [70, 155] on span "Classes" at bounding box center [62, 154] width 28 height 13
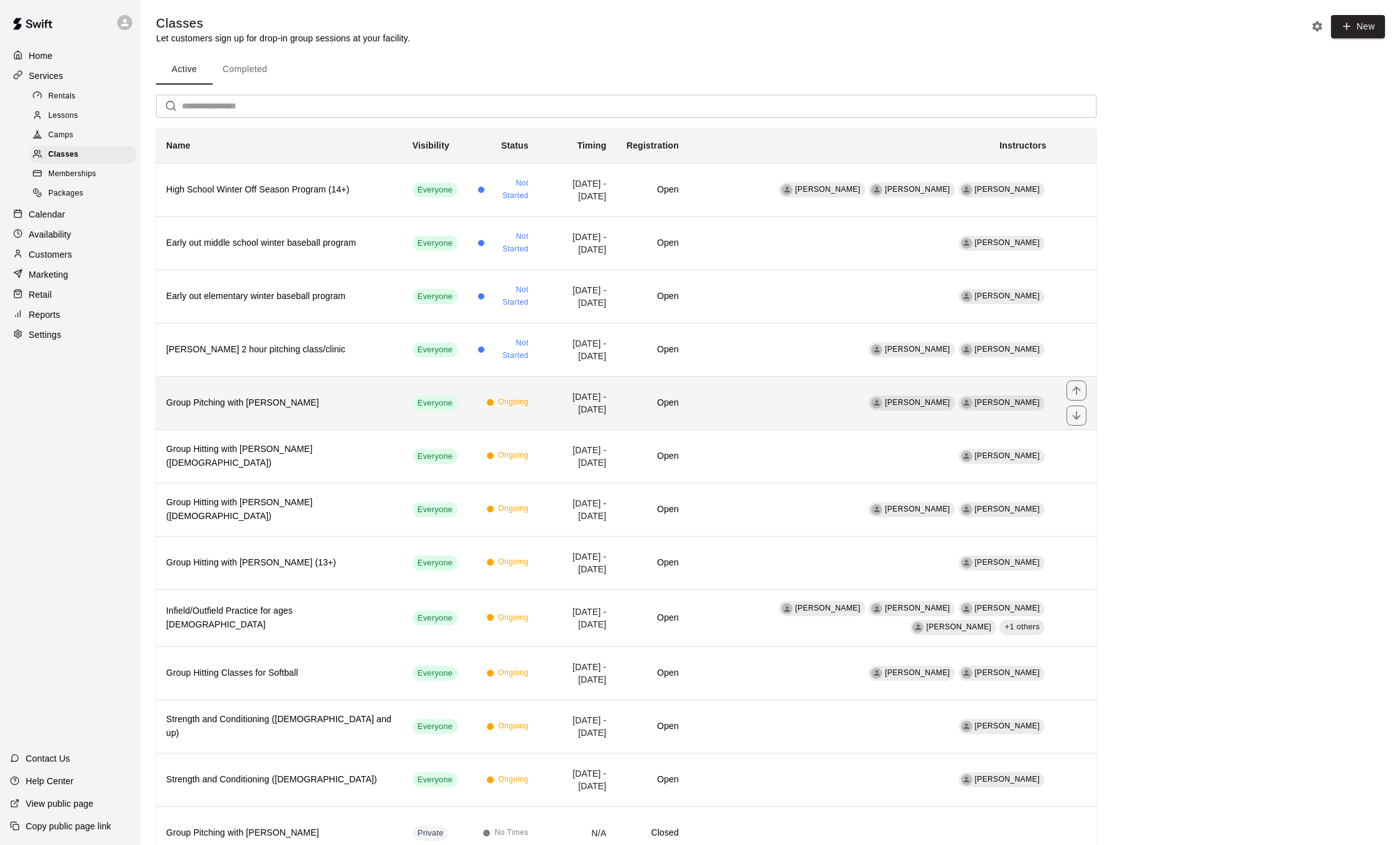
click at [262, 402] on h6 "Group Pitching with [PERSON_NAME]" at bounding box center [279, 403] width 226 height 14
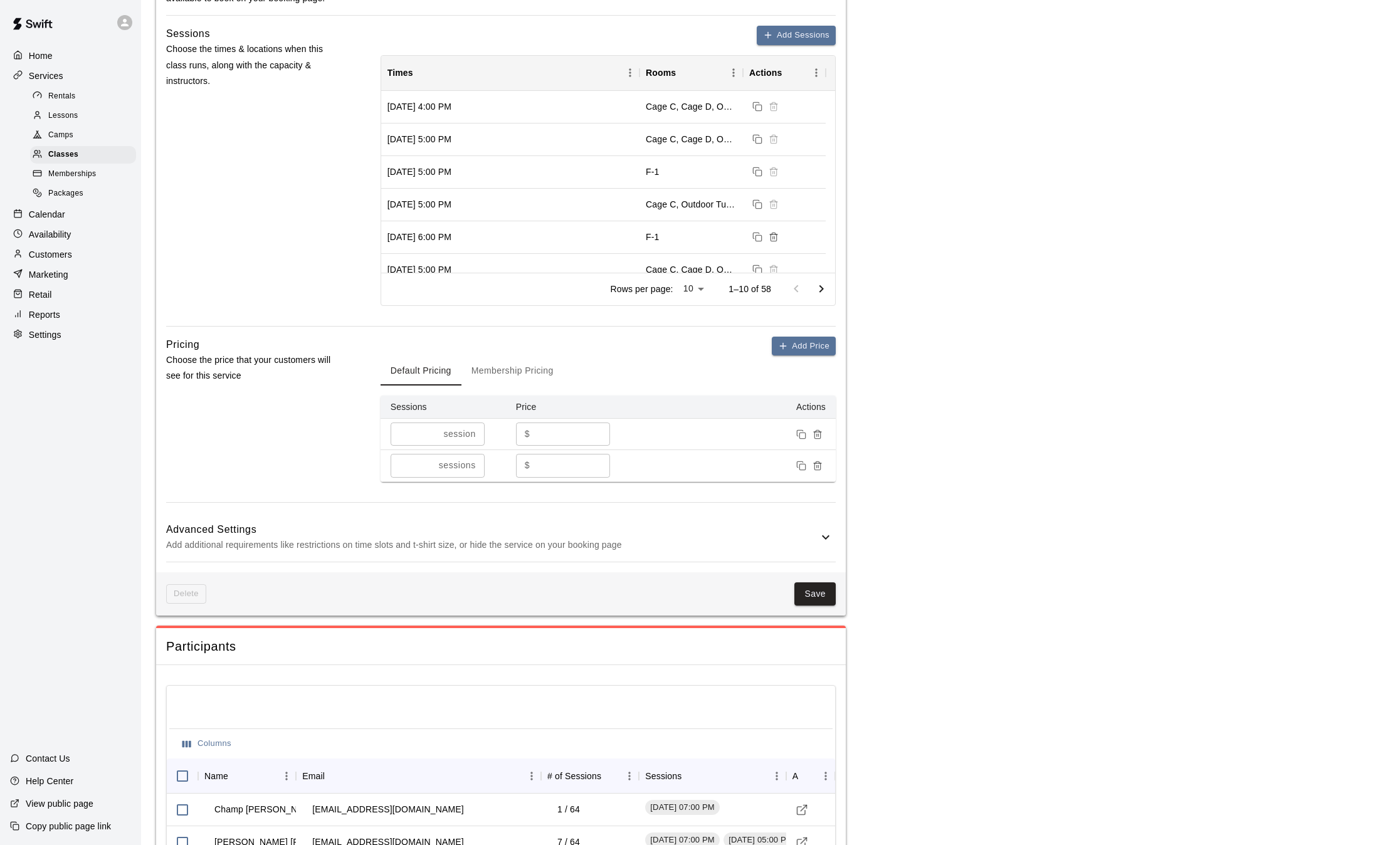
scroll to position [865, 0]
click at [533, 382] on button "Membership Pricing" at bounding box center [512, 370] width 102 height 30
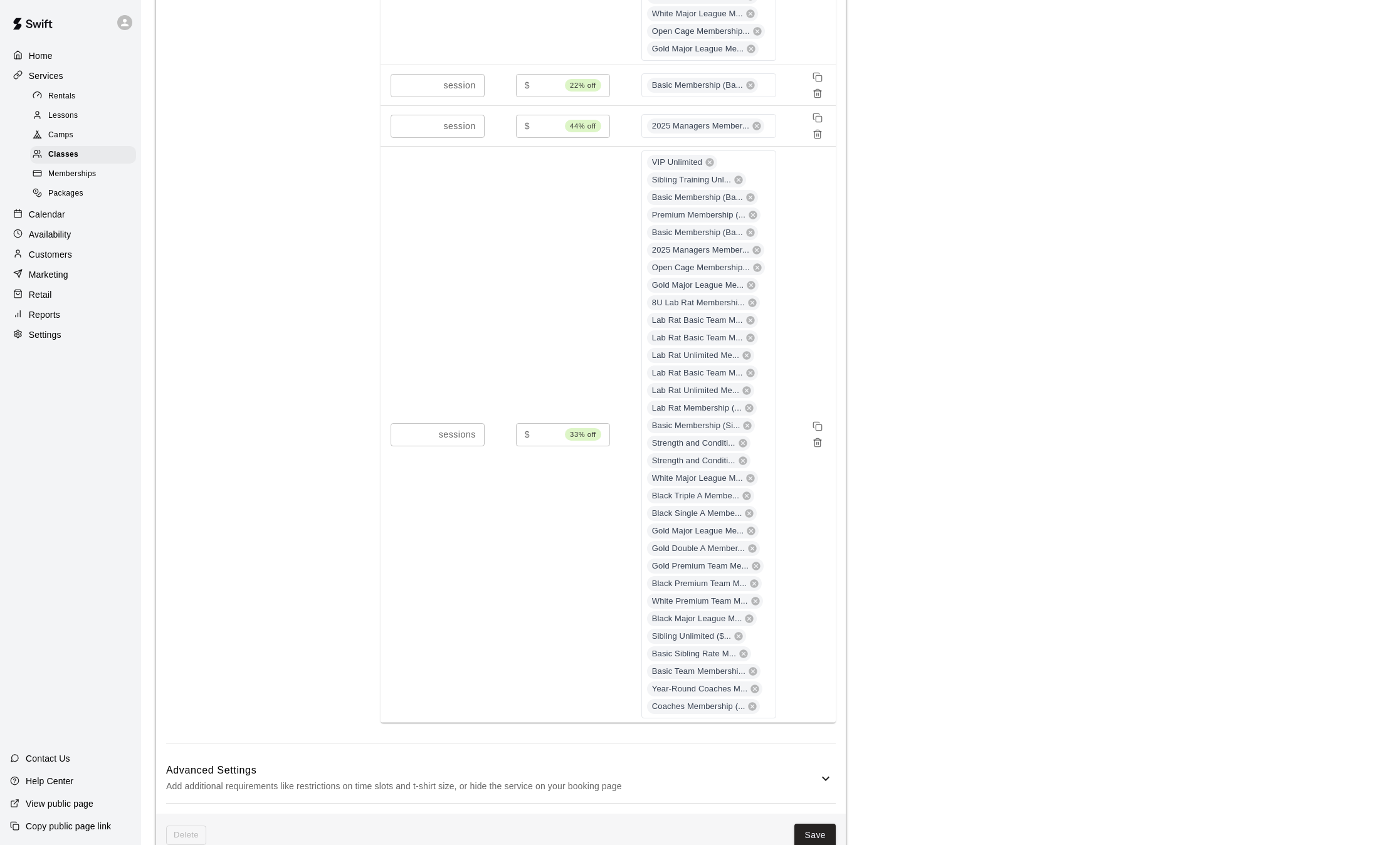
scroll to position [1644, 0]
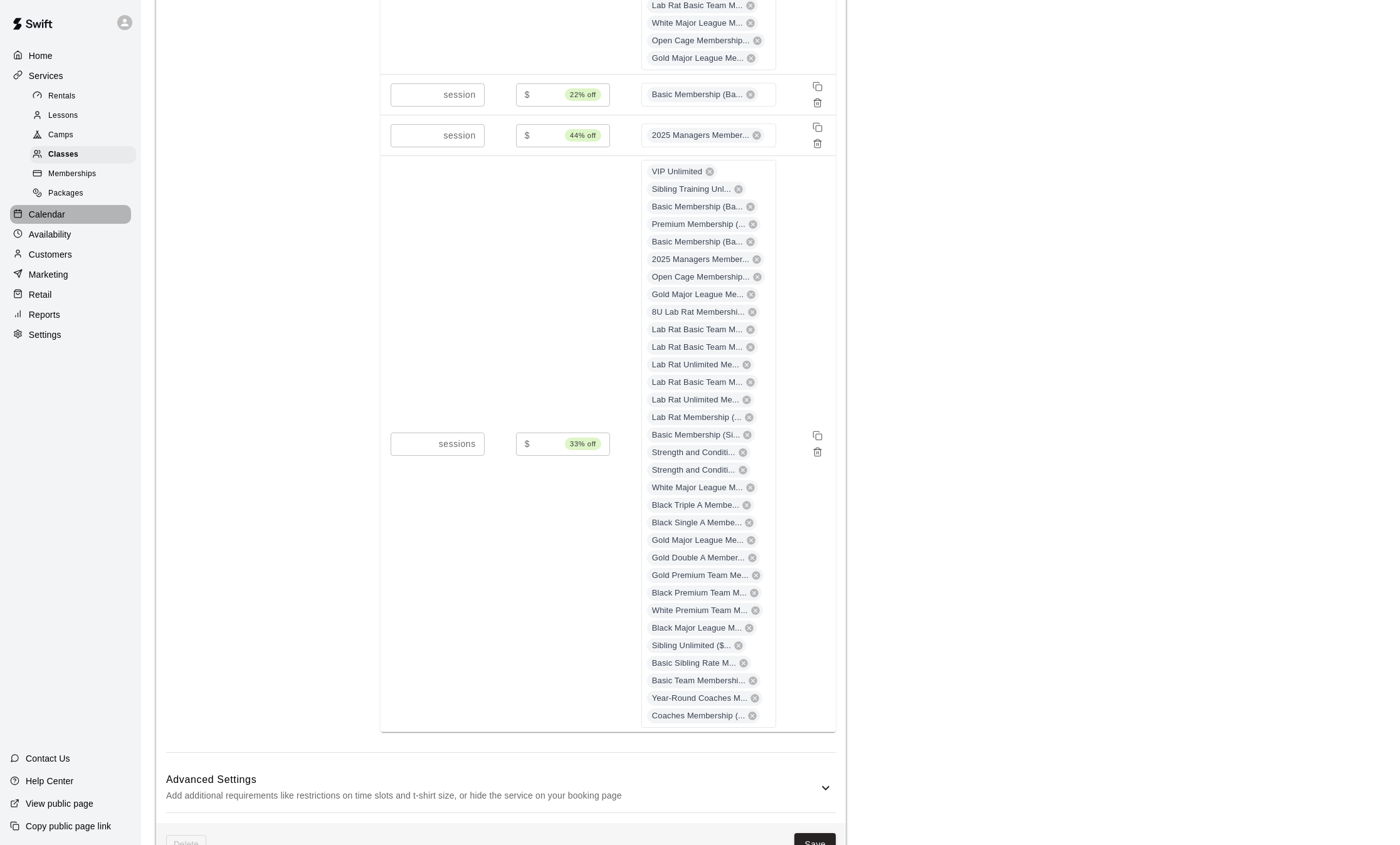
click at [61, 218] on p "Calendar" at bounding box center [47, 215] width 36 height 13
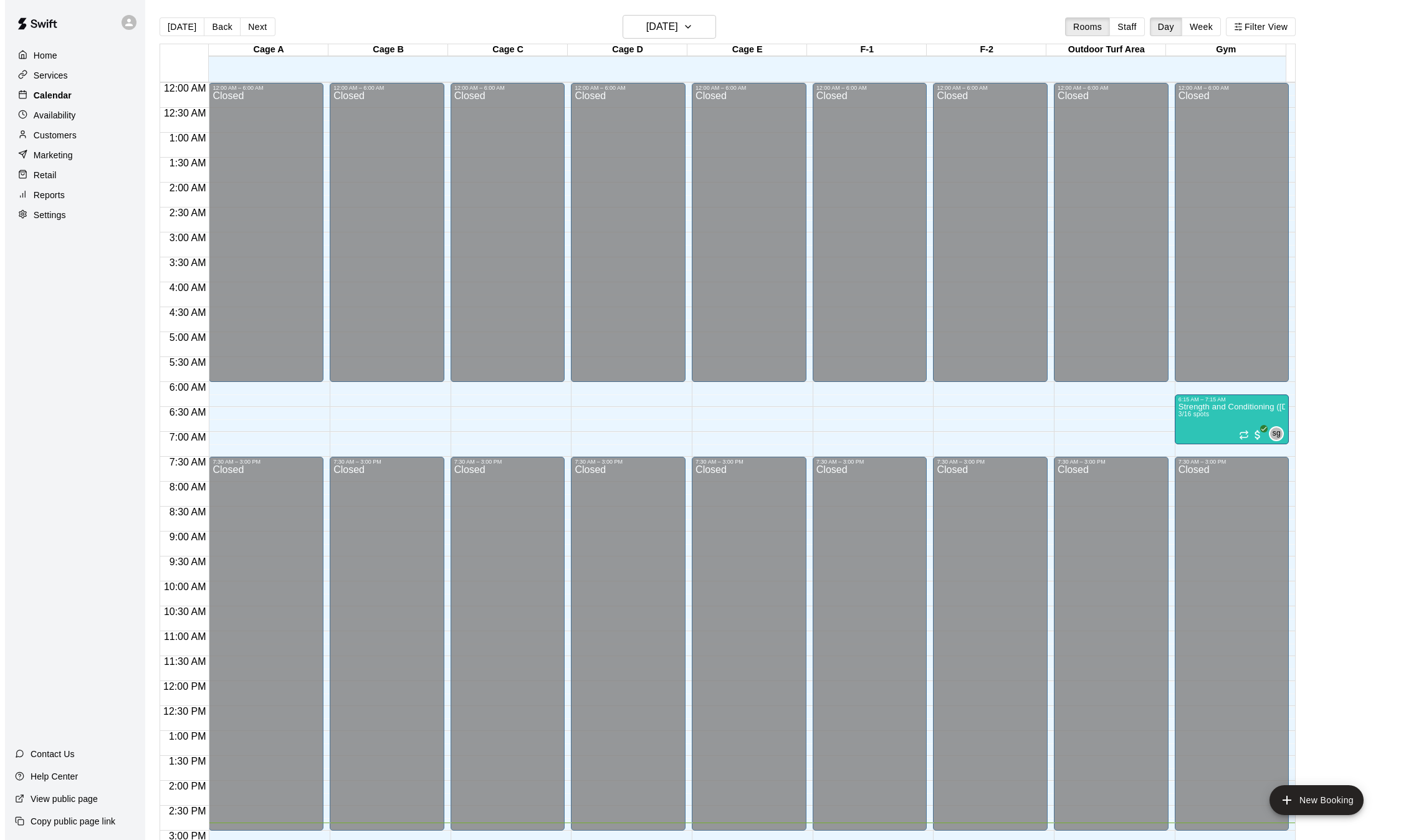
scroll to position [388, 0]
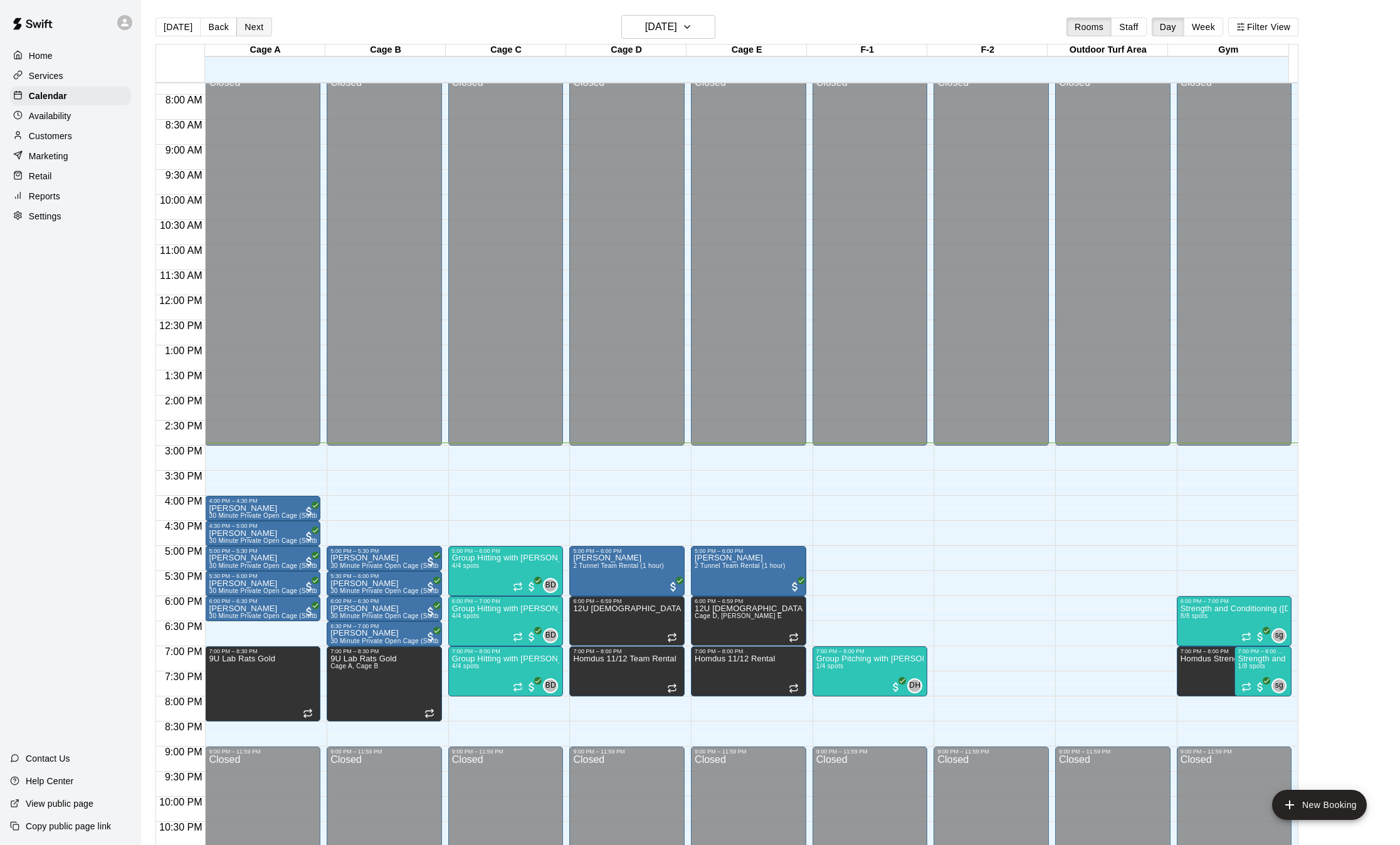
click at [254, 32] on button "Next" at bounding box center [253, 27] width 35 height 19
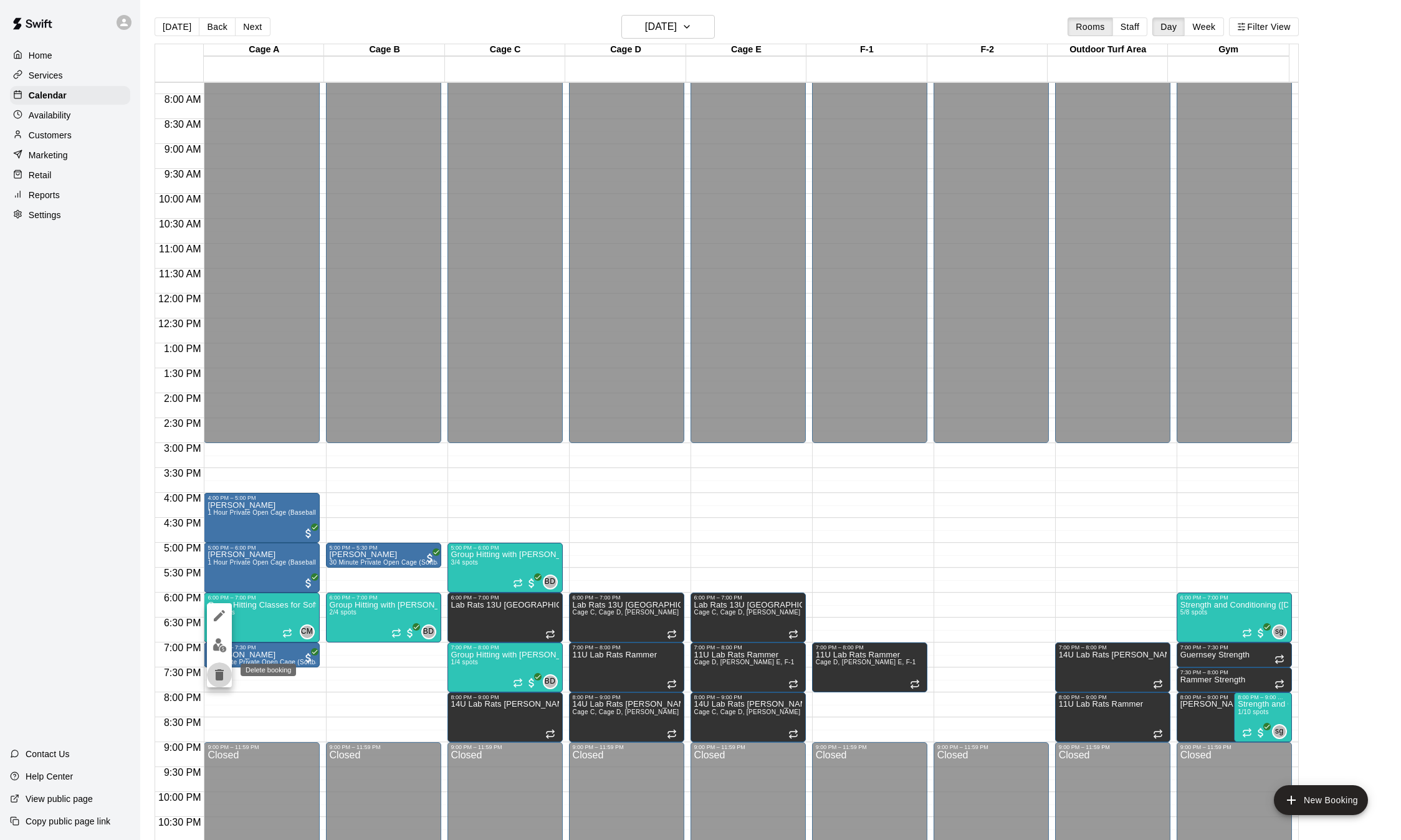
click at [218, 666] on button "delete" at bounding box center [220, 675] width 25 height 25
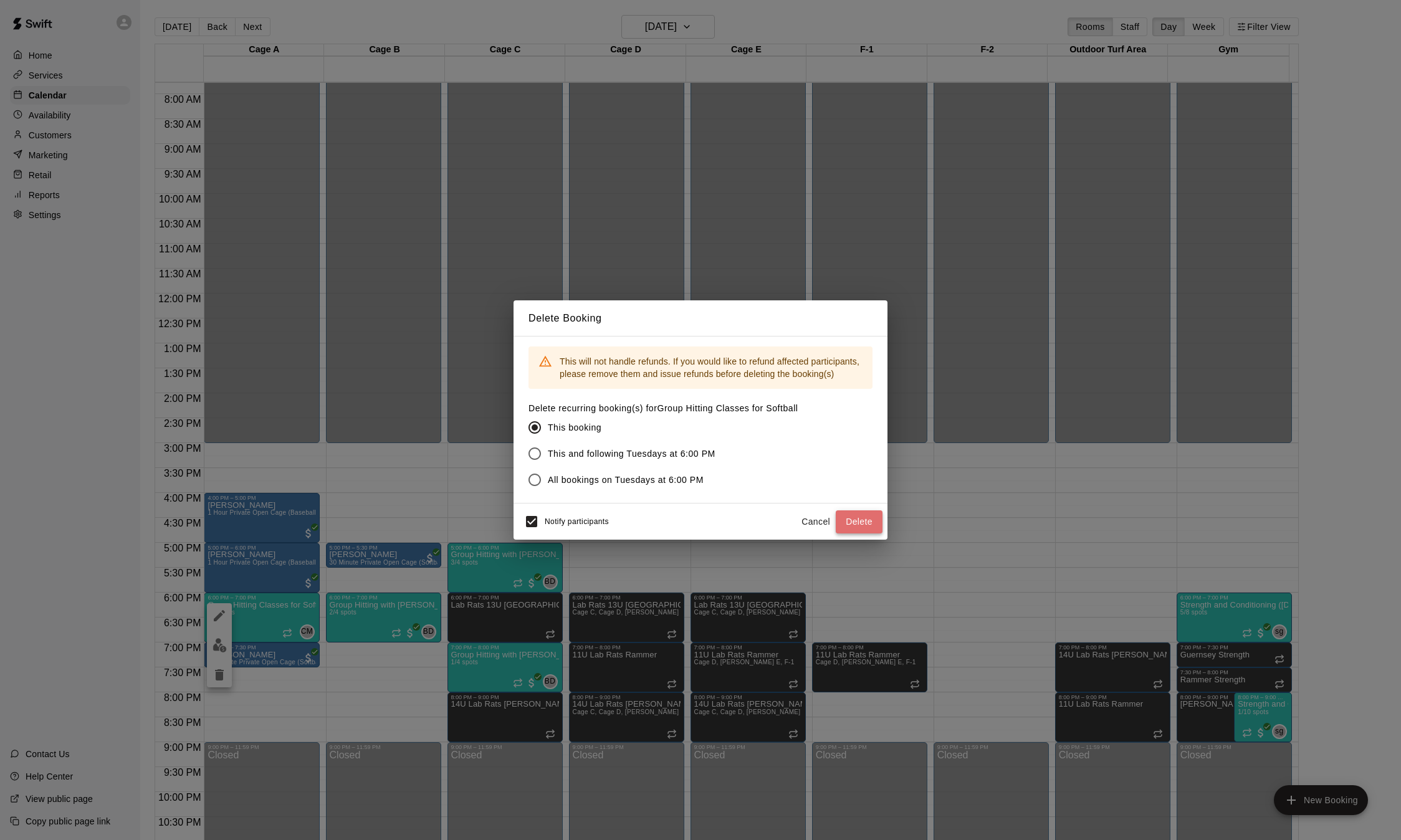
click at [872, 525] on button "Delete" at bounding box center [859, 522] width 47 height 23
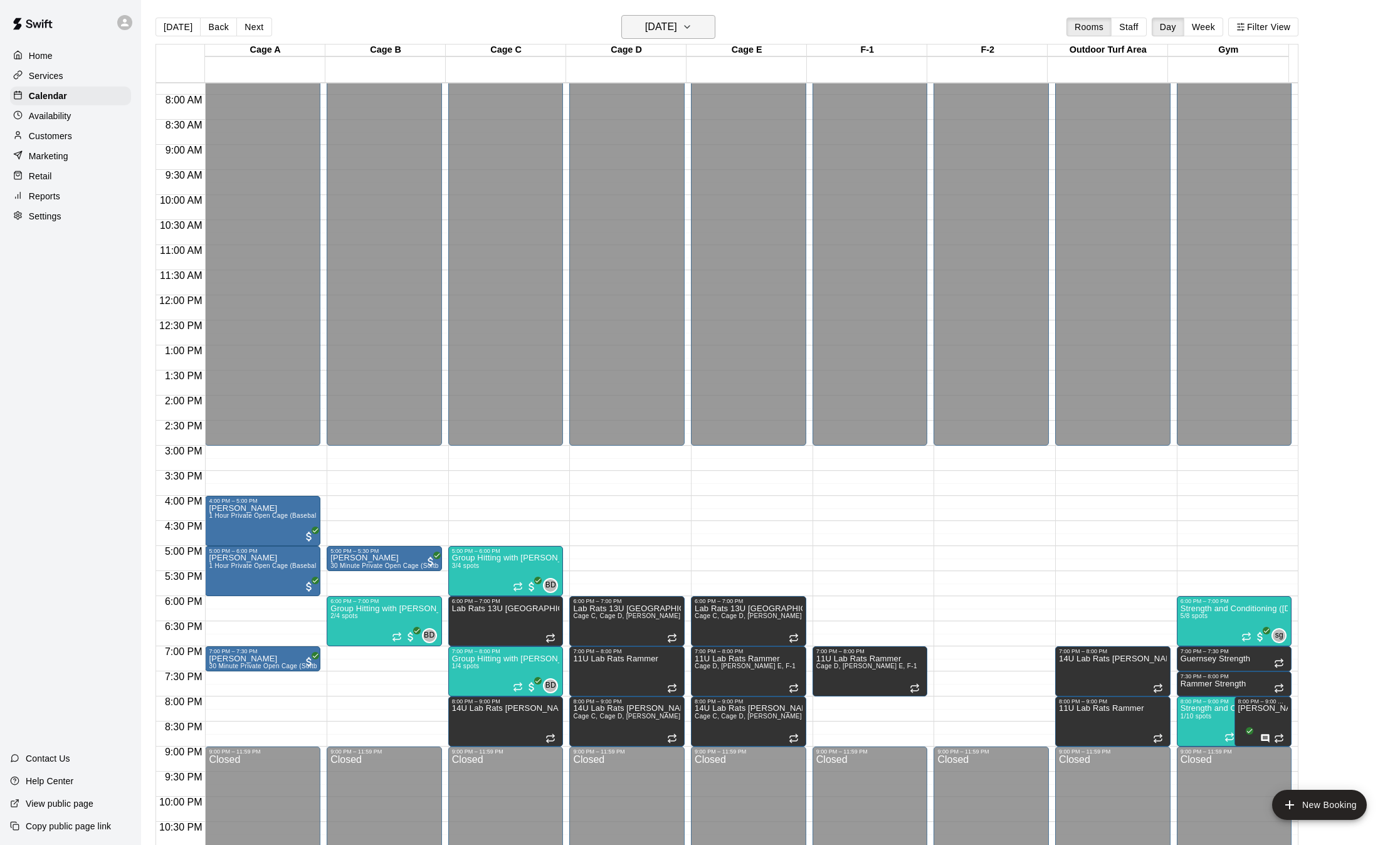
click at [677, 32] on h6 "[DATE]" at bounding box center [661, 27] width 32 height 18
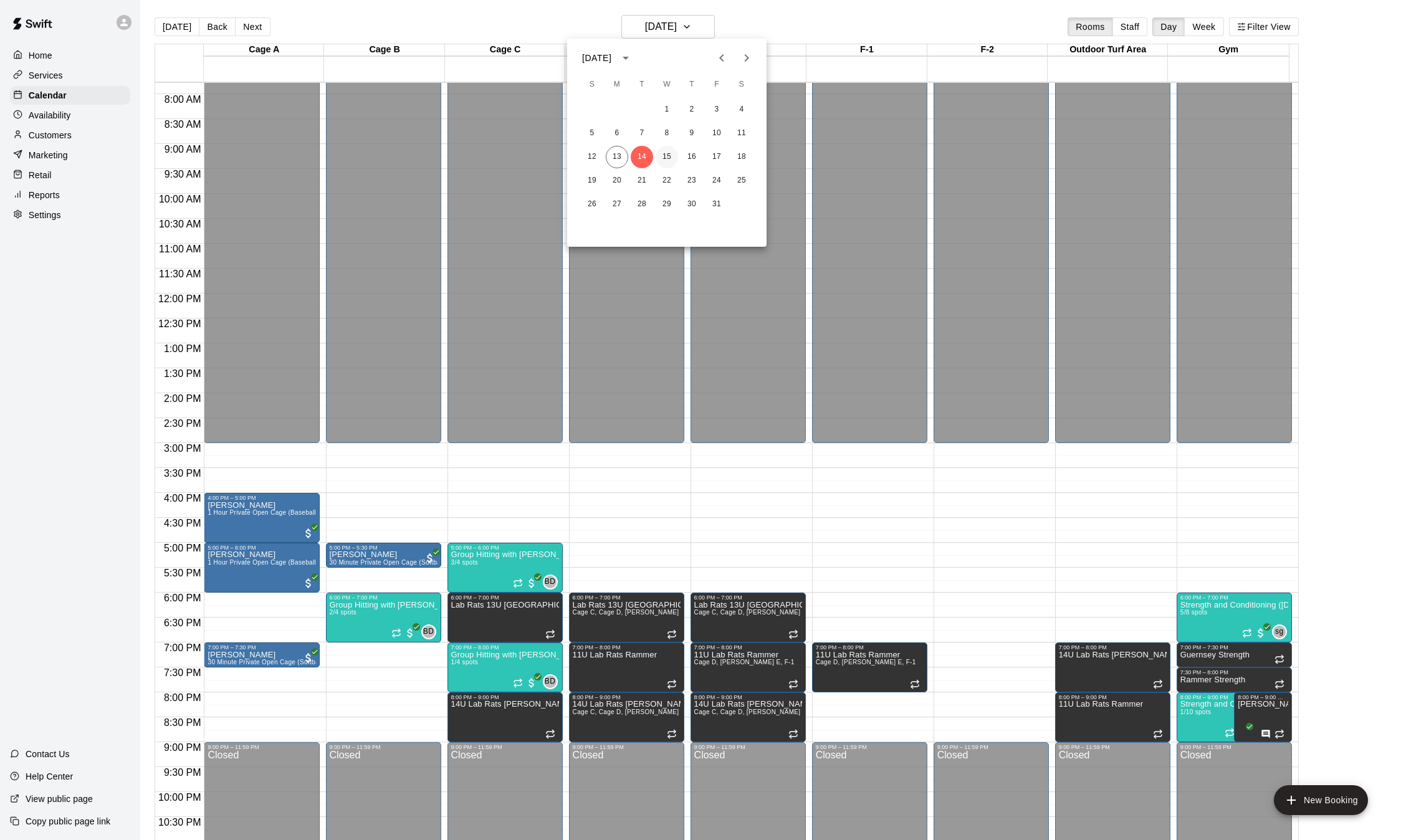
click at [664, 157] on button "15" at bounding box center [667, 157] width 23 height 23
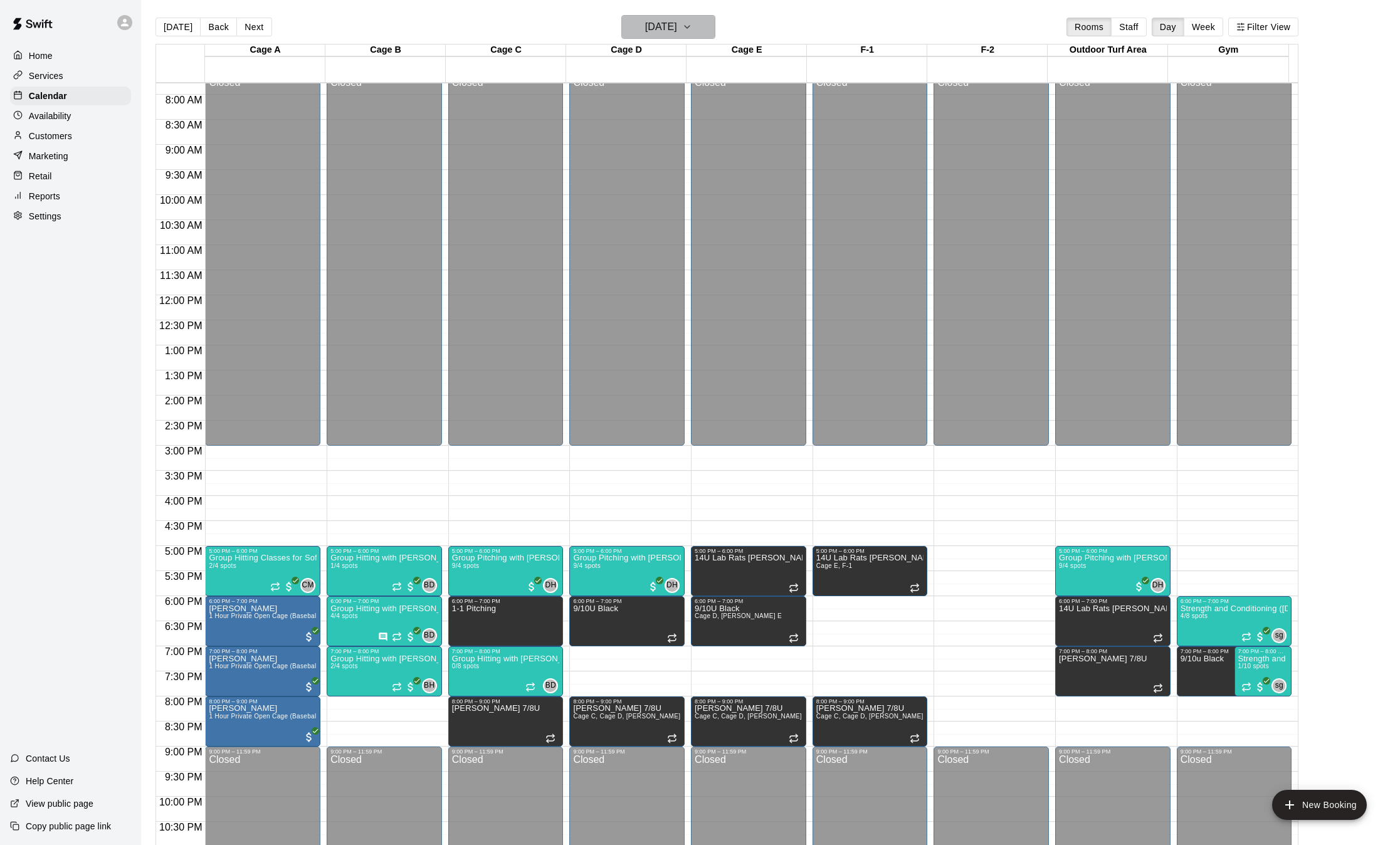
click at [692, 30] on icon "button" at bounding box center [687, 27] width 10 height 15
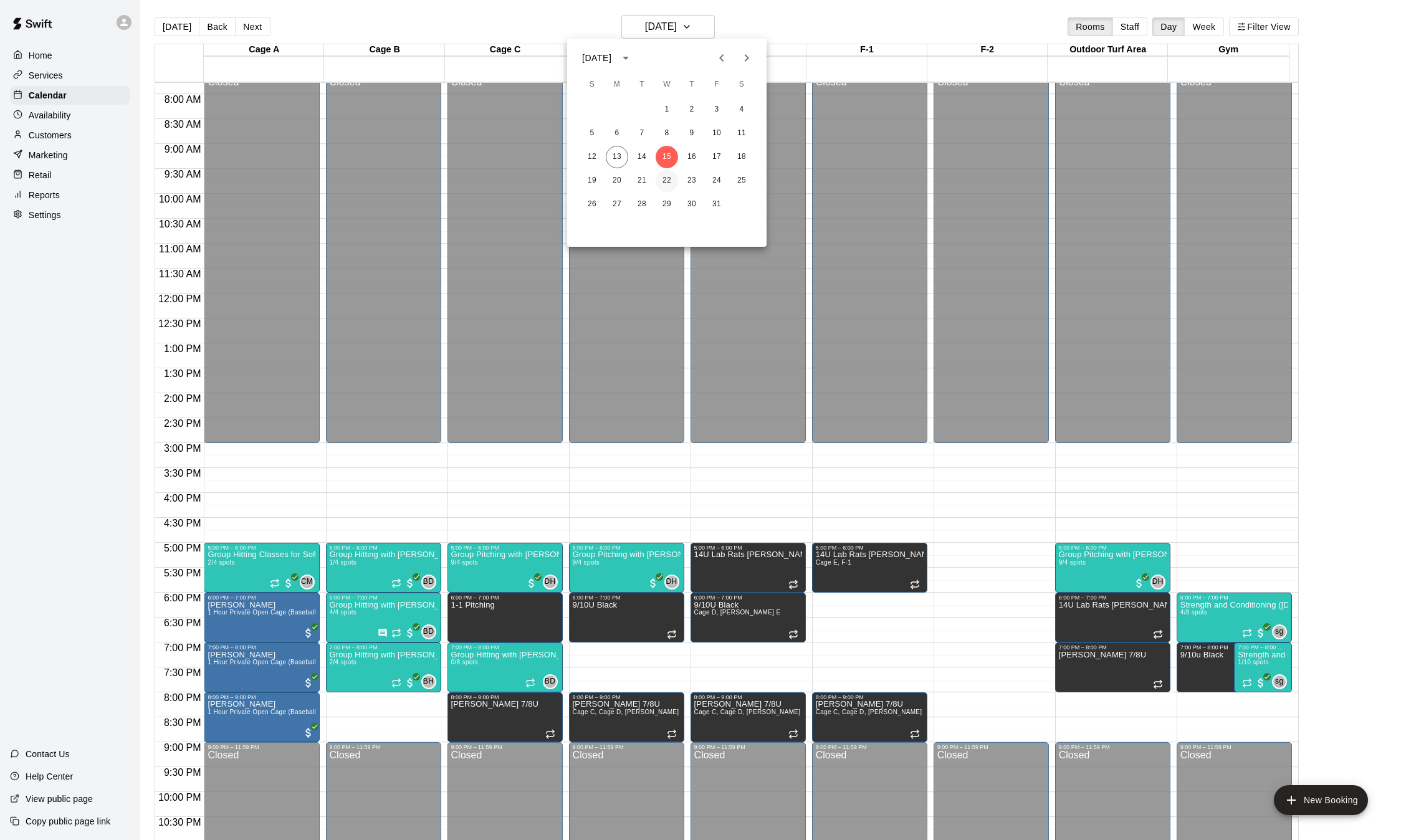
click at [664, 179] on button "22" at bounding box center [667, 181] width 23 height 23
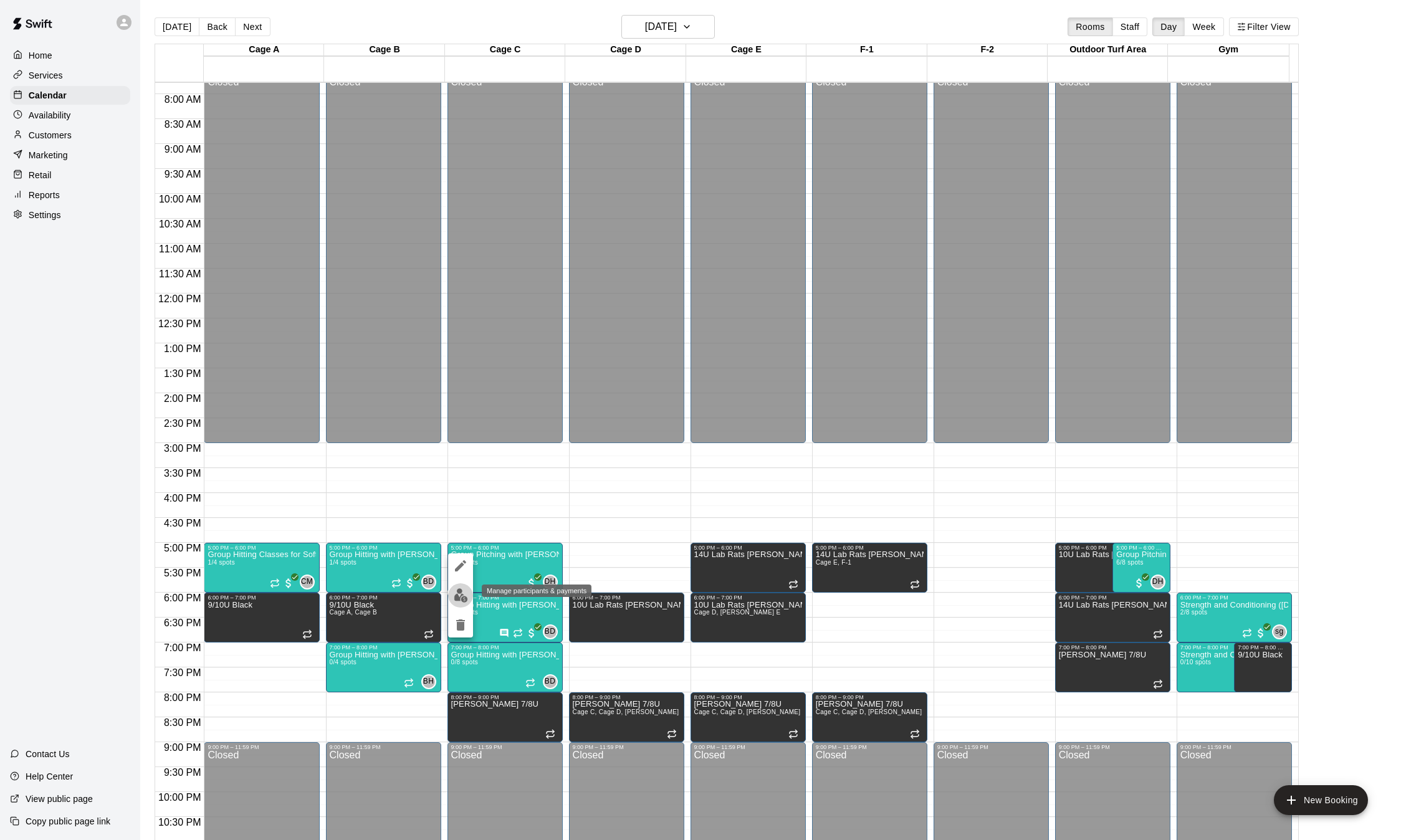
click at [459, 600] on img "edit" at bounding box center [461, 595] width 14 height 14
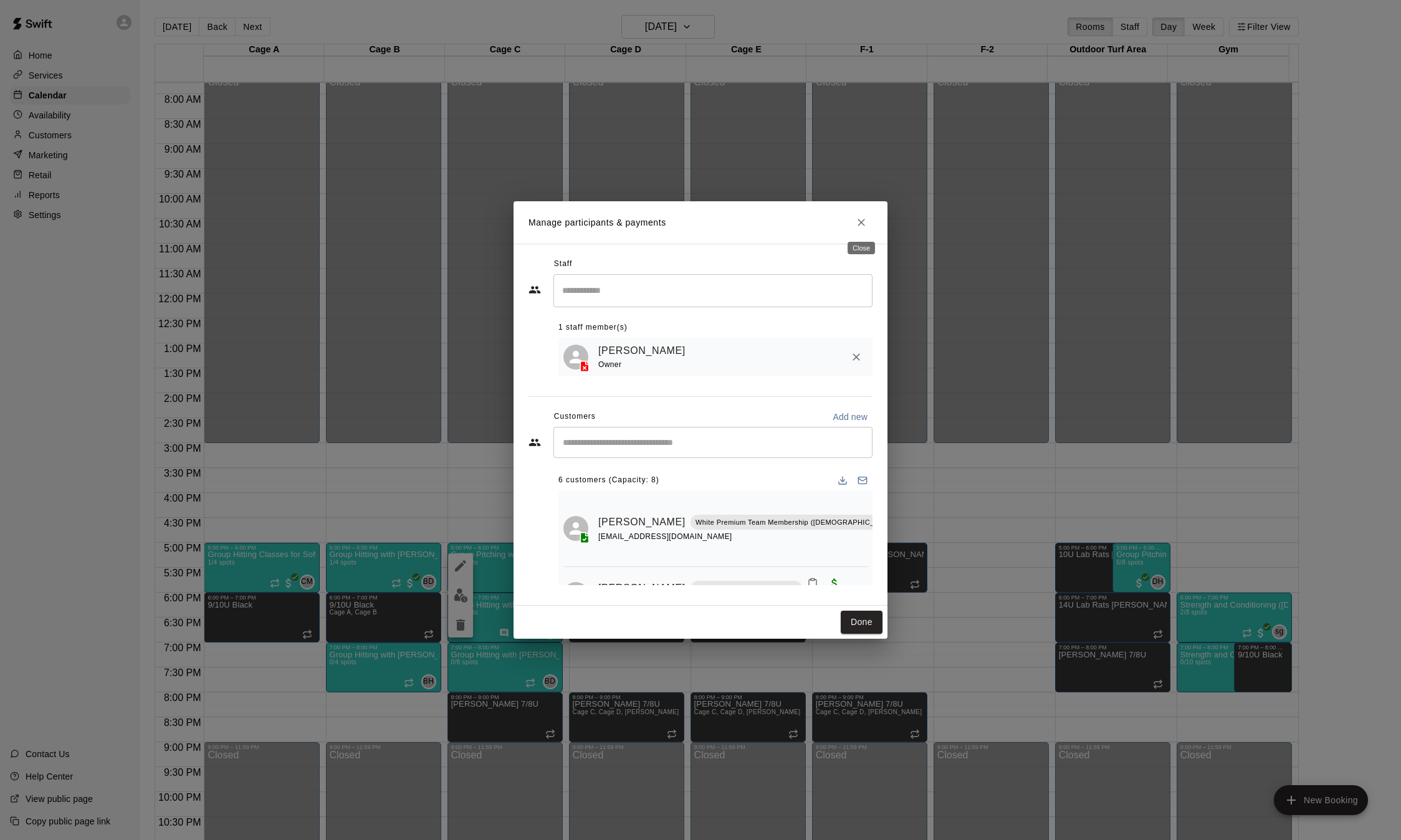
click at [855, 227] on button "Close" at bounding box center [862, 223] width 23 height 23
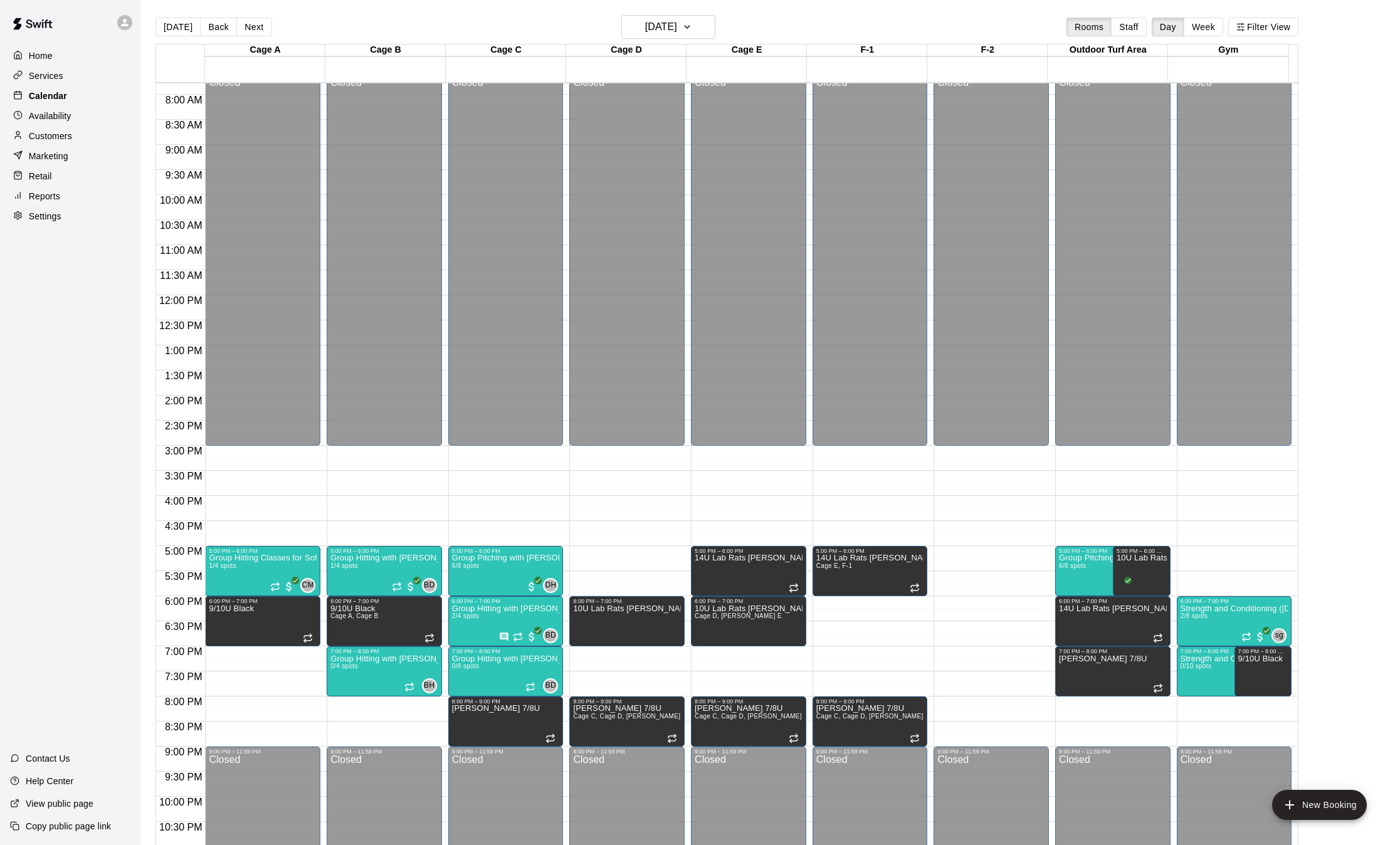
click at [53, 94] on p "Calendar" at bounding box center [48, 96] width 38 height 13
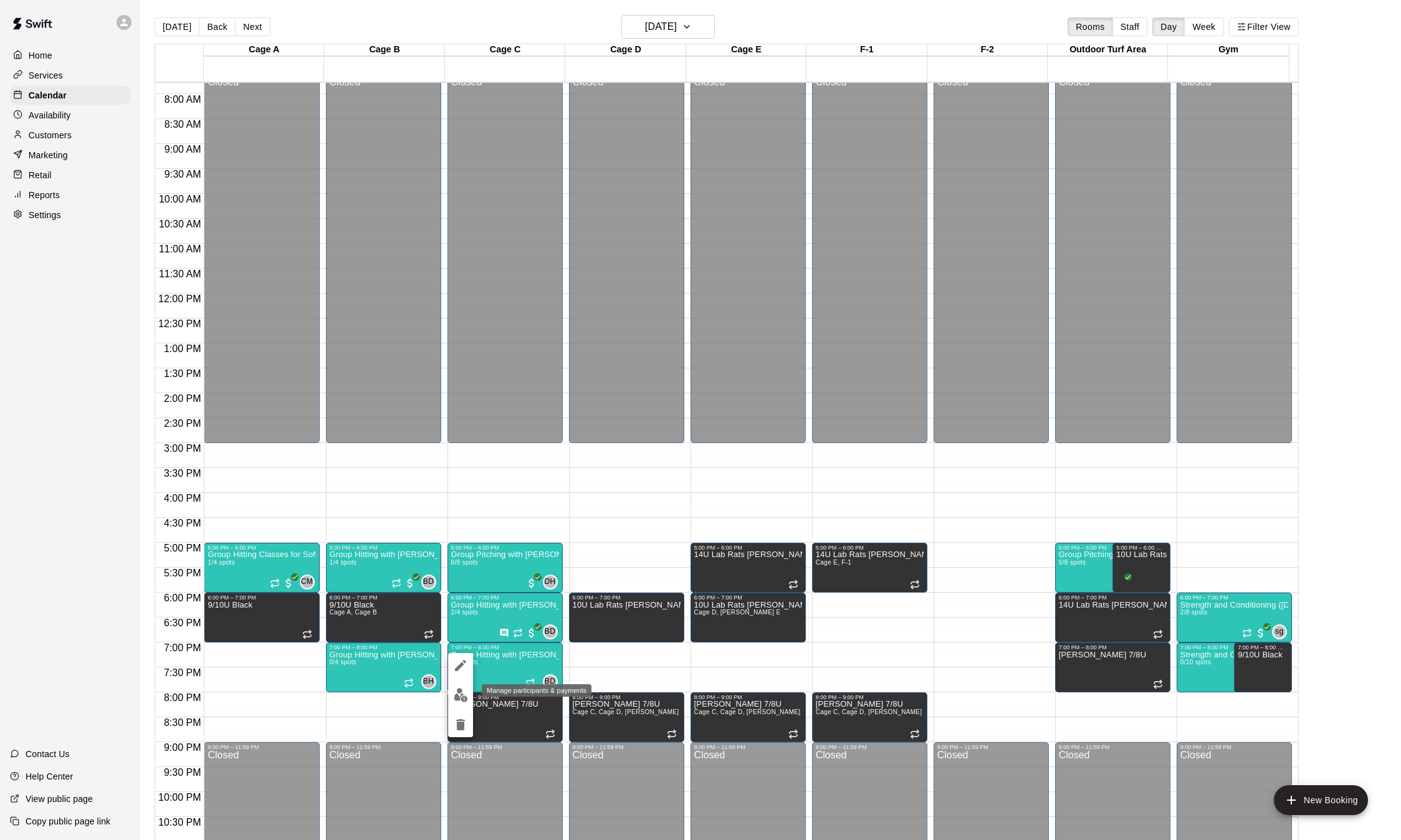
click at [463, 694] on img "edit" at bounding box center [461, 695] width 14 height 14
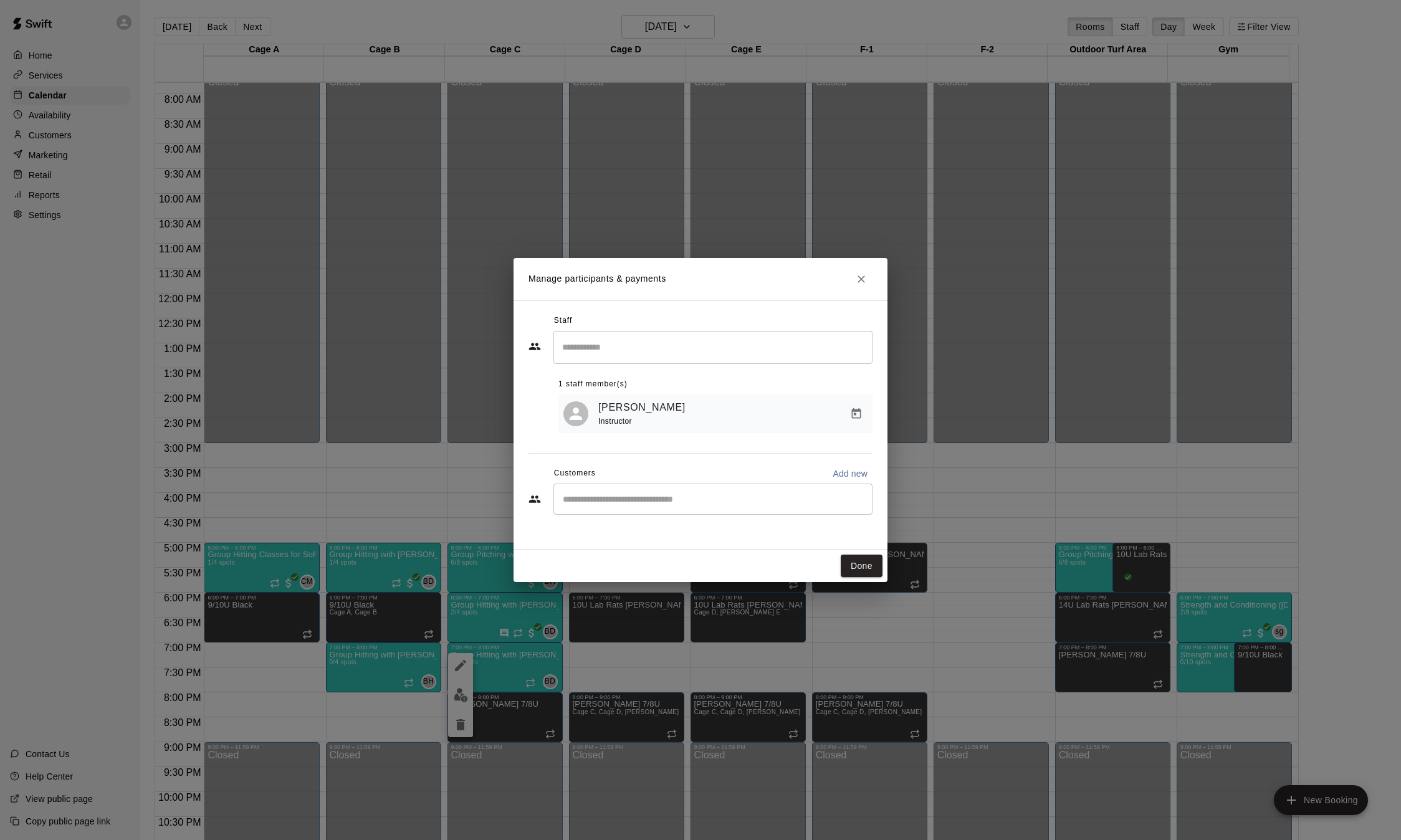
click at [454, 661] on div "Manage participants & payments Staff ​ 1 staff member(s) [PERSON_NAME] Instruct…" at bounding box center [700, 420] width 1401 height 840
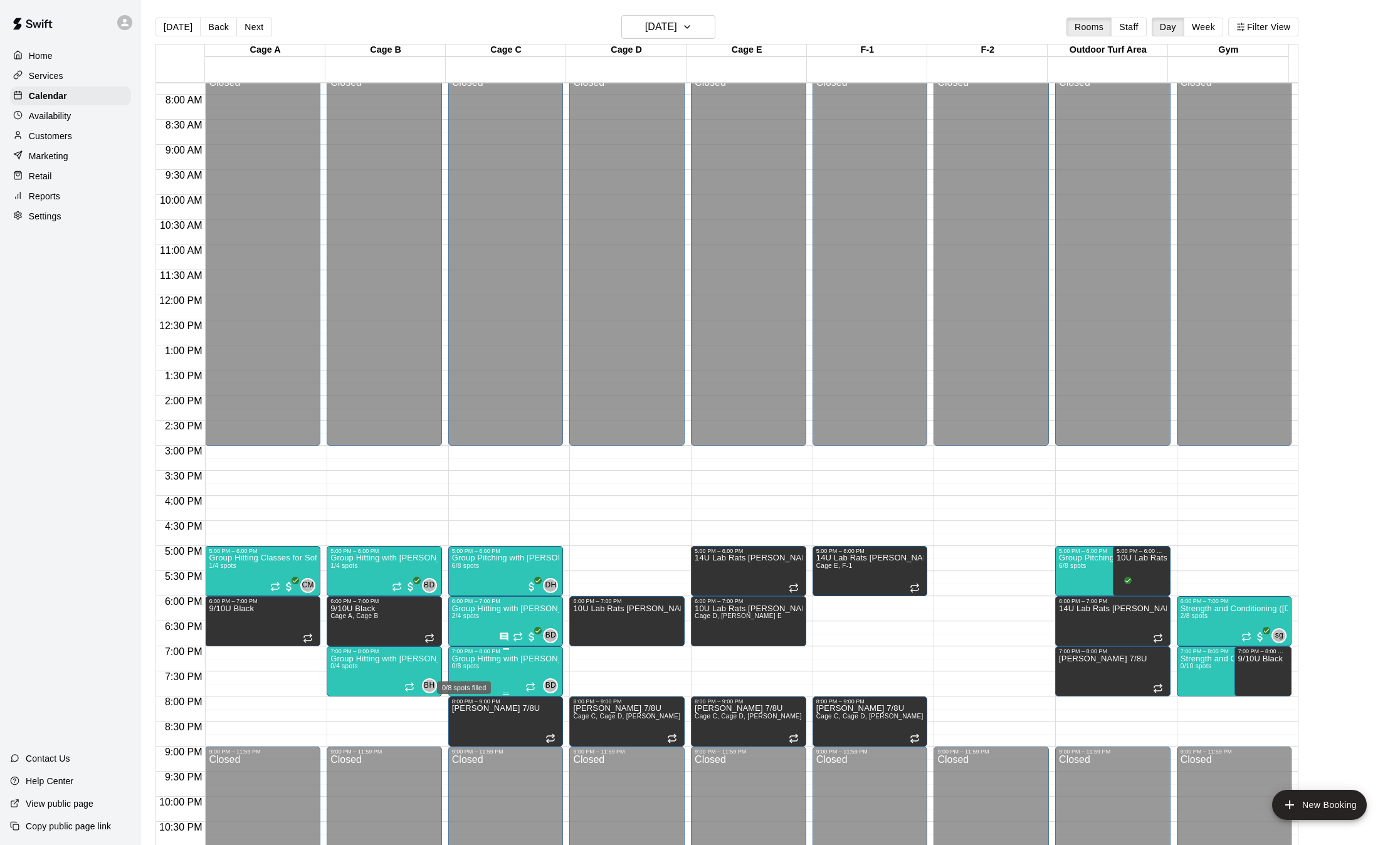
click at [468, 668] on span "0/8 spots" at bounding box center [466, 666] width 28 height 7
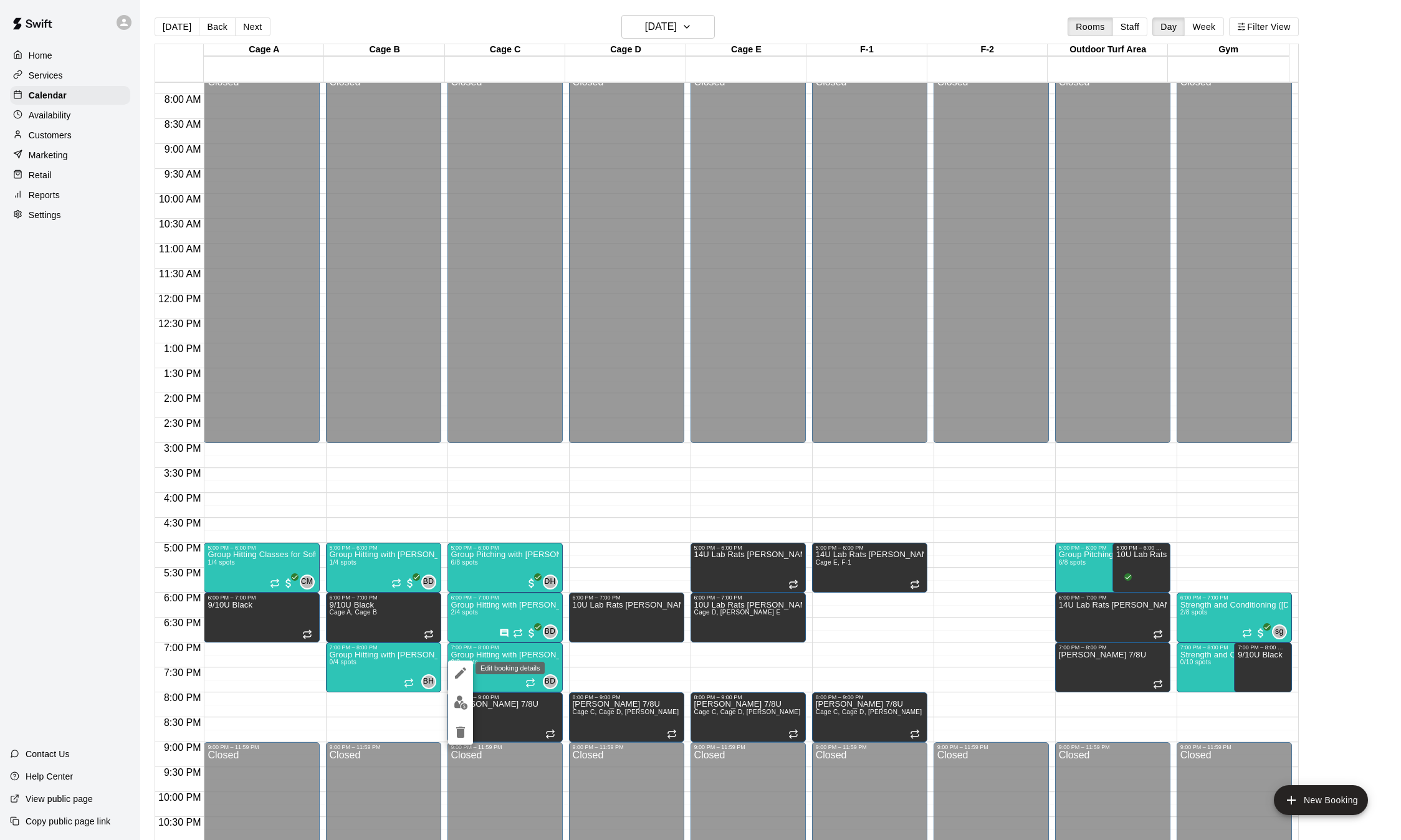
click at [459, 675] on icon "edit" at bounding box center [461, 673] width 11 height 11
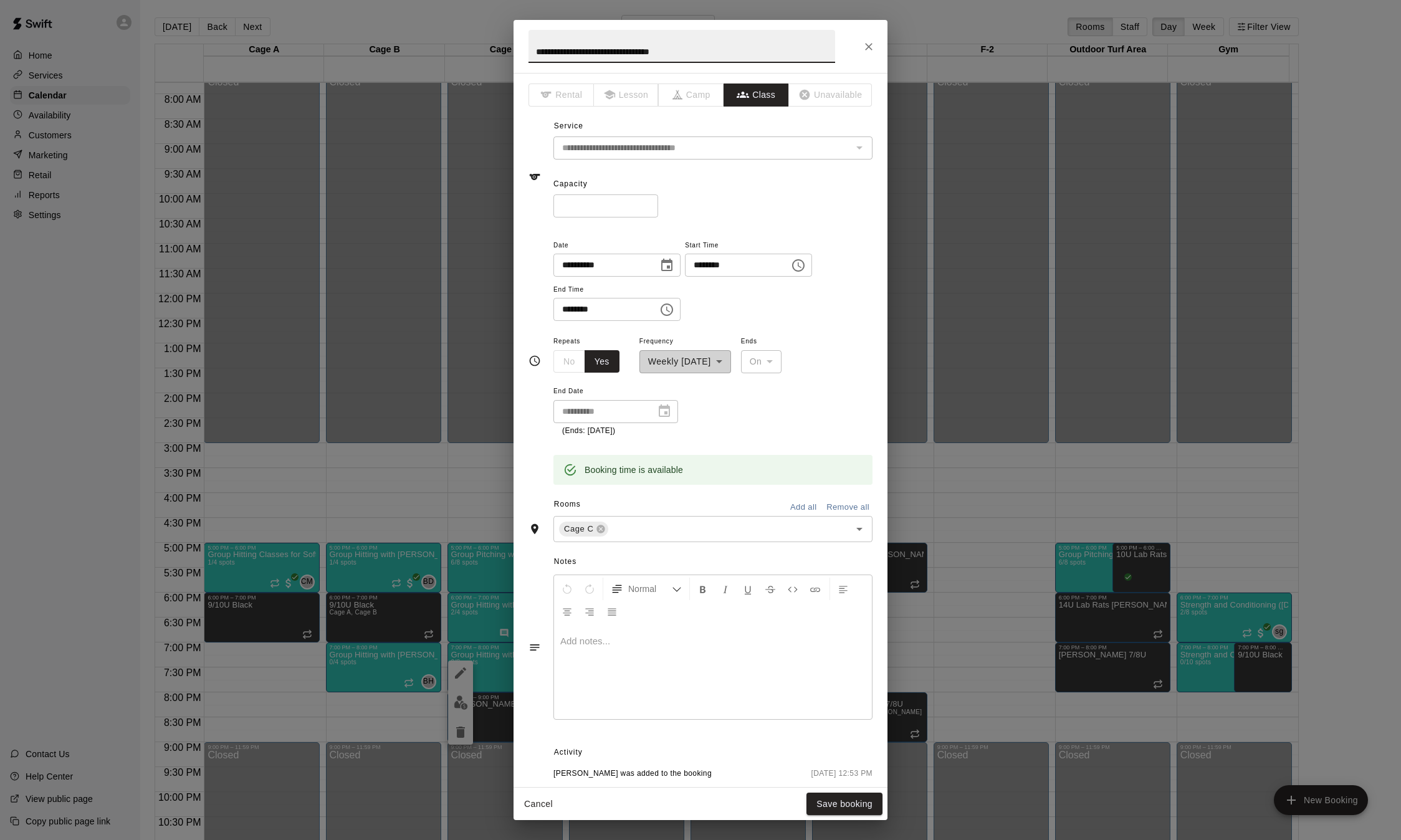
click at [657, 209] on input "*" at bounding box center [605, 206] width 104 height 23
type input "*"
click at [657, 209] on input "*" at bounding box center [605, 206] width 104 height 23
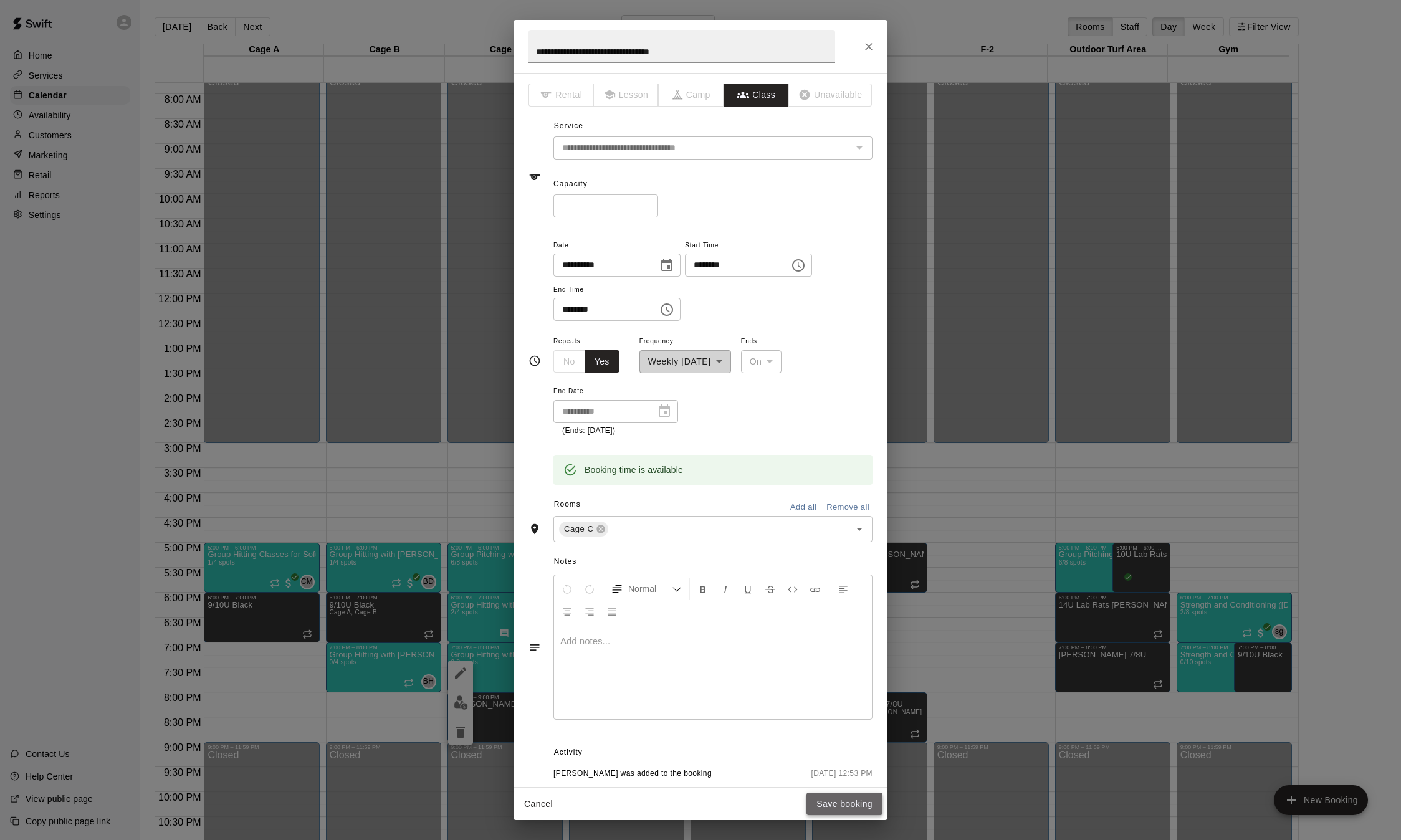
click at [841, 802] on button "Save booking" at bounding box center [844, 804] width 76 height 23
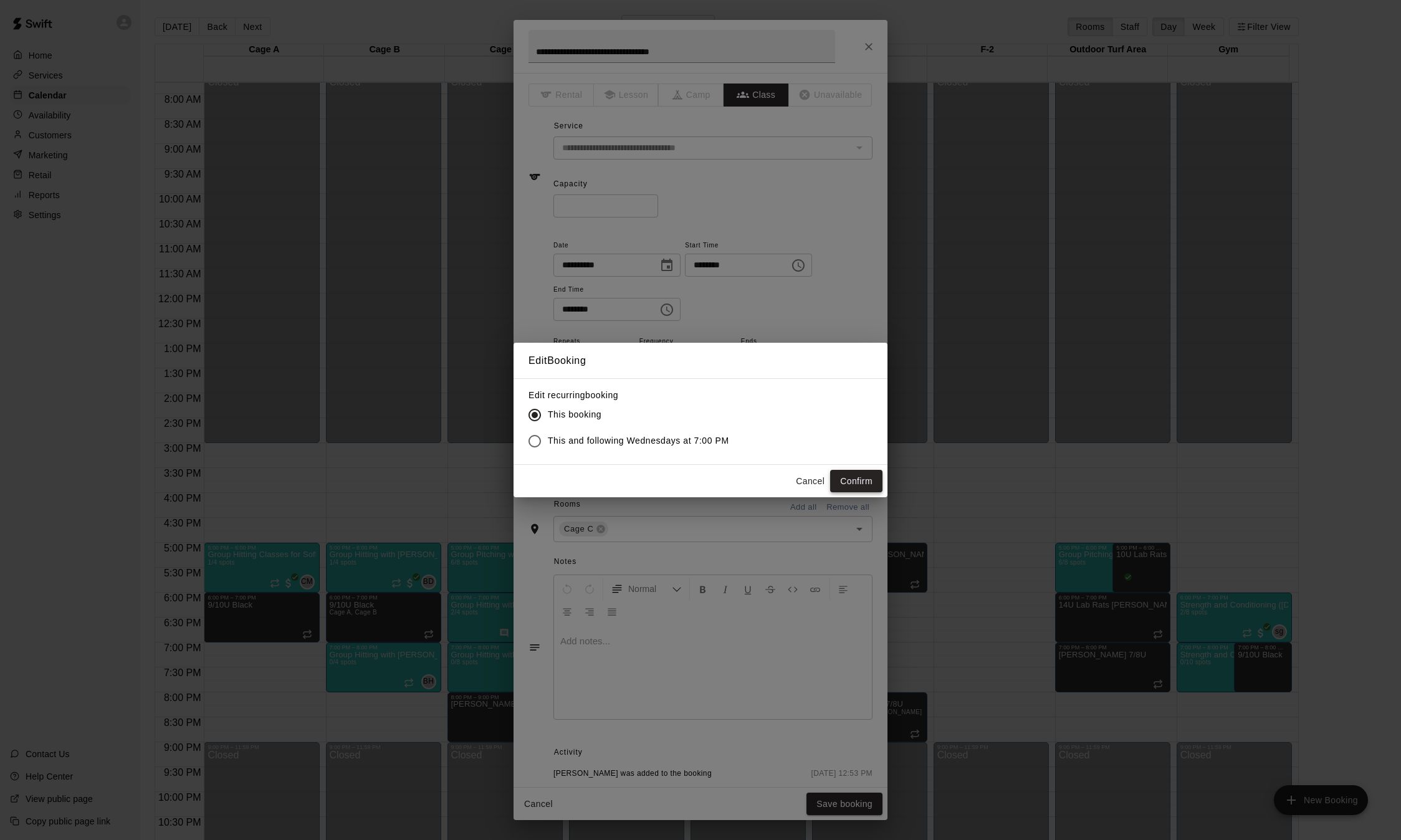
click at [860, 482] on button "Confirm" at bounding box center [856, 481] width 52 height 23
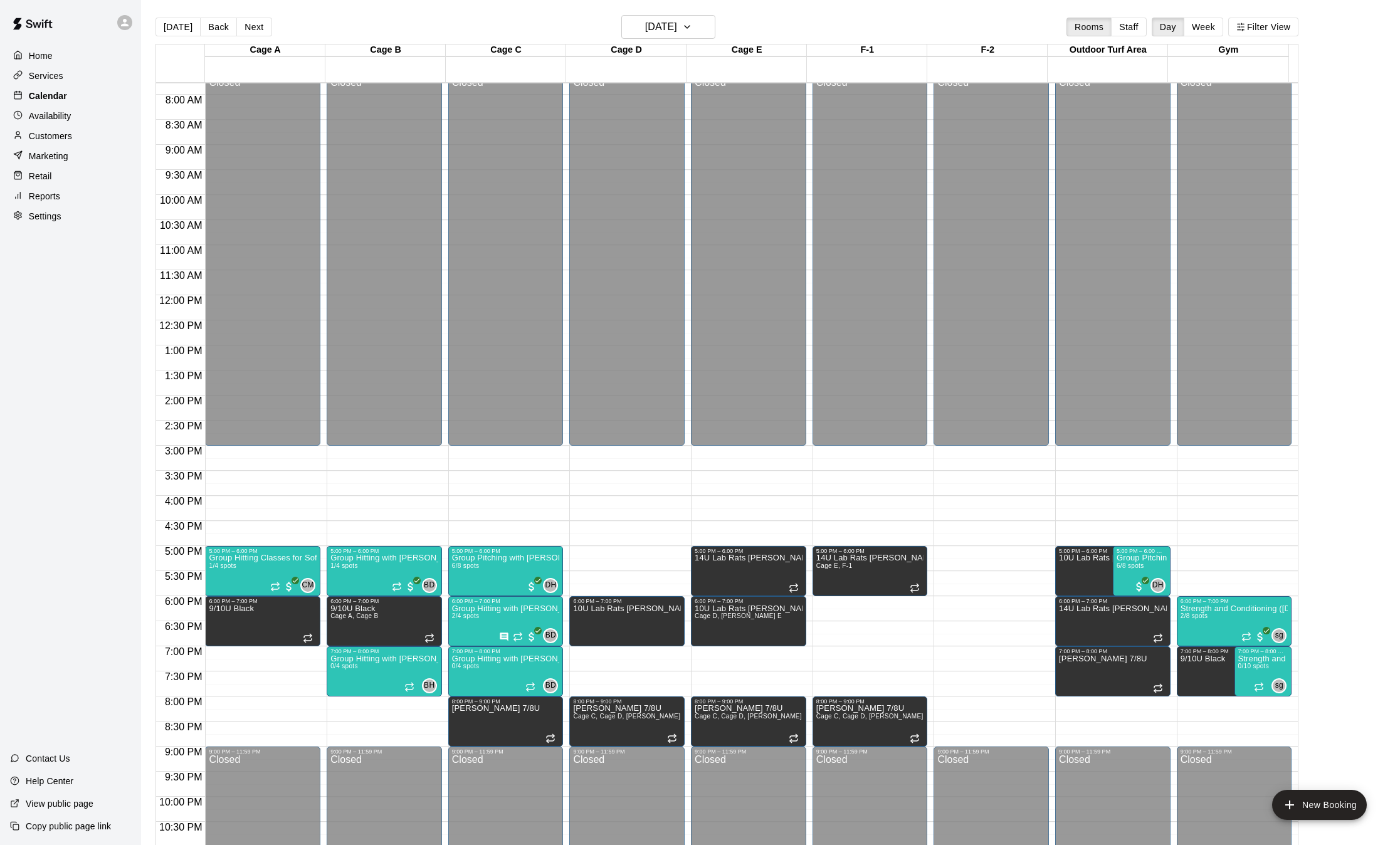
click at [55, 94] on p "Calendar" at bounding box center [48, 96] width 38 height 13
click at [53, 78] on p "Services" at bounding box center [46, 76] width 34 height 13
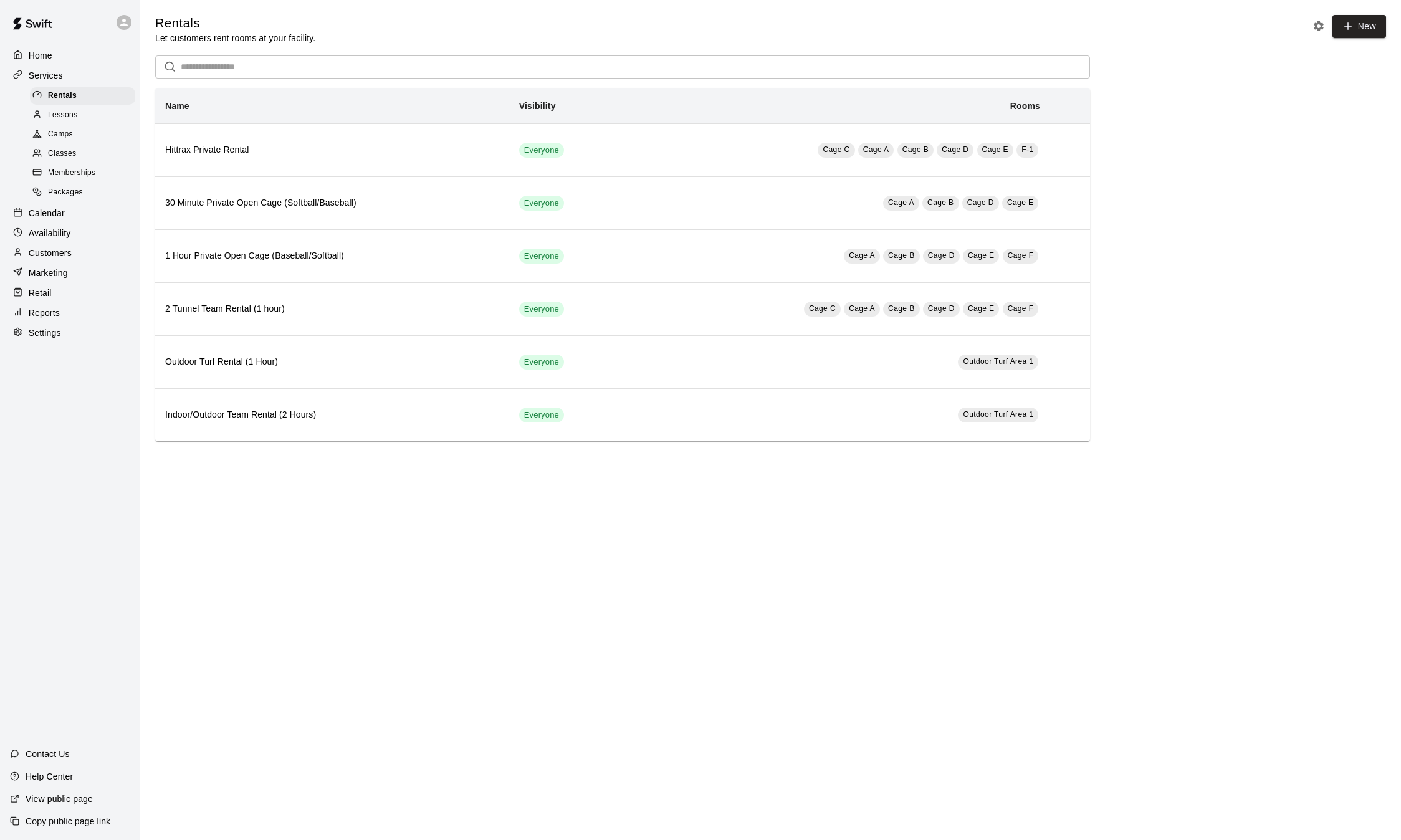
click at [55, 124] on div "Lessons" at bounding box center [82, 115] width 105 height 18
